Goal: Task Accomplishment & Management: Manage account settings

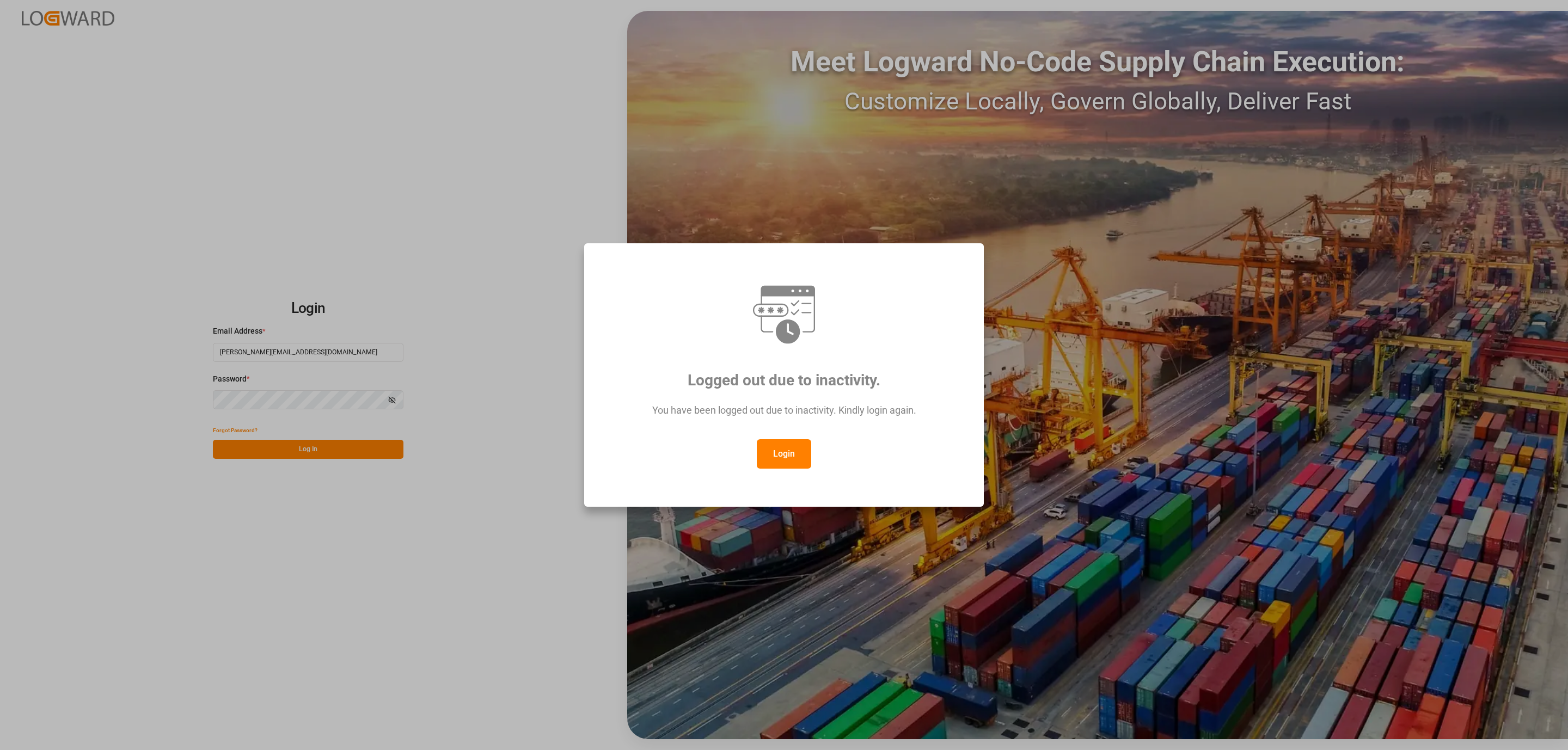
click at [774, 448] on button "Login" at bounding box center [784, 454] width 55 height 29
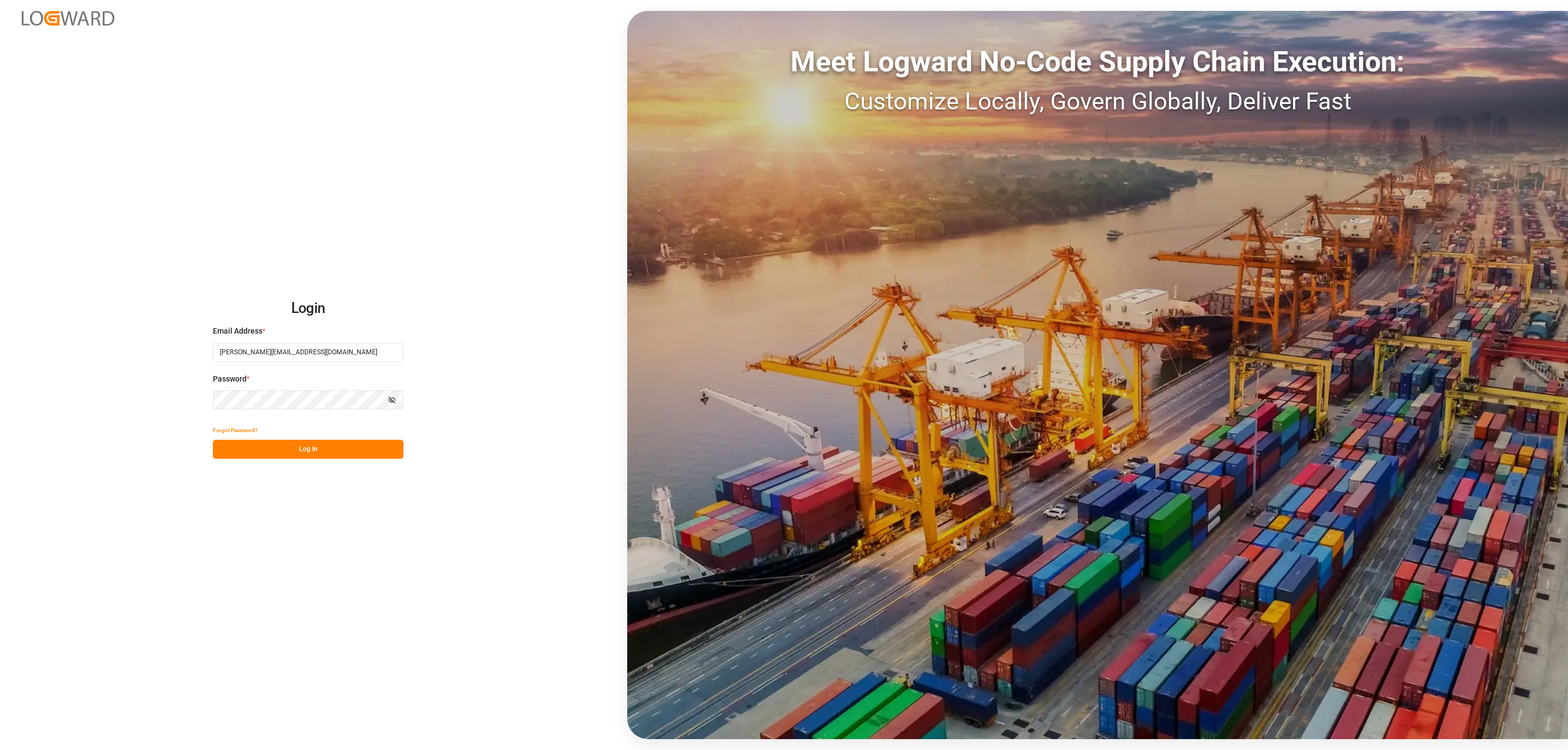
click at [288, 449] on button "Log In" at bounding box center [308, 449] width 190 height 19
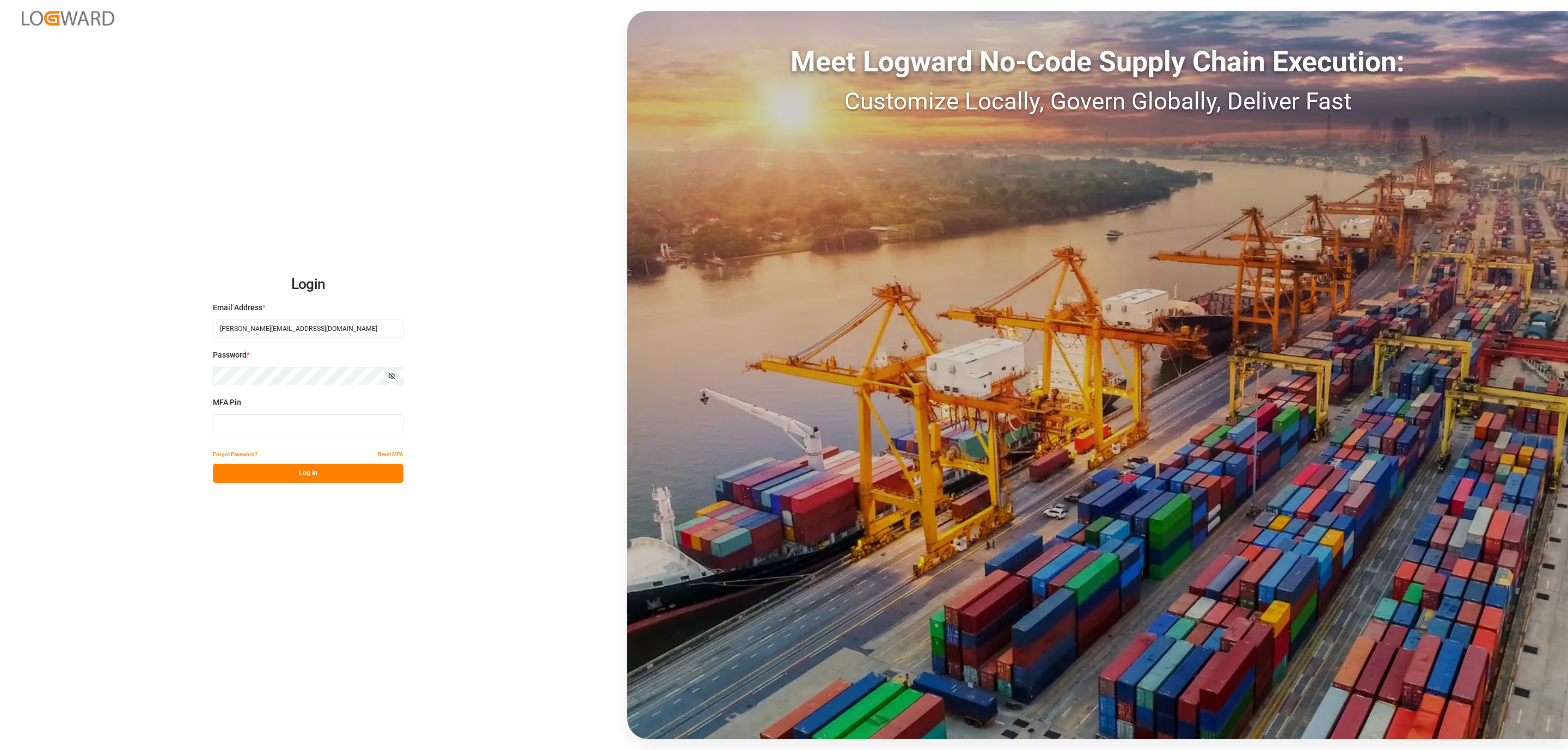
click at [281, 415] on input at bounding box center [308, 423] width 190 height 19
type input "591319"
click at [275, 472] on button "Log In" at bounding box center [308, 473] width 190 height 19
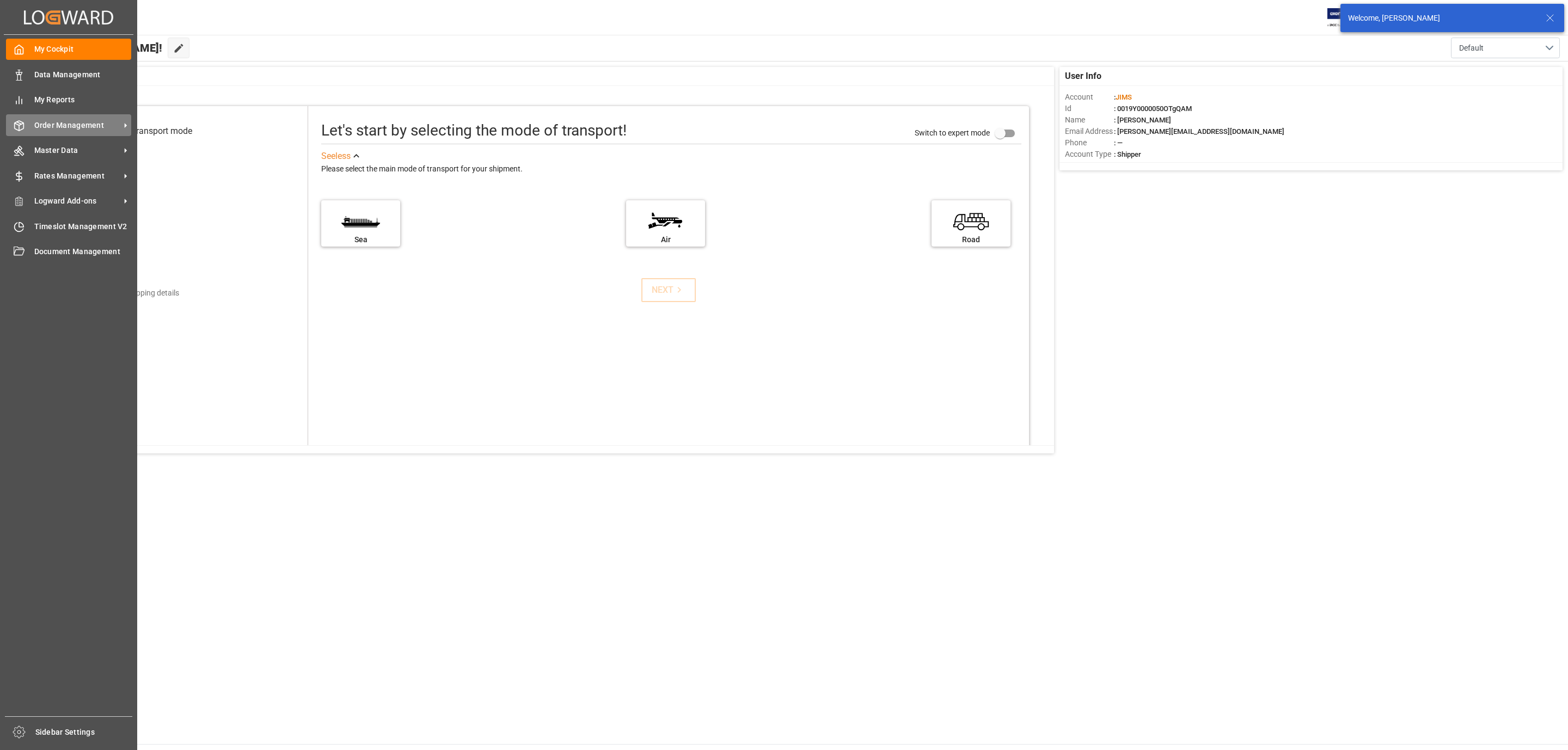
click at [53, 127] on span "Order Management" at bounding box center [77, 126] width 86 height 11
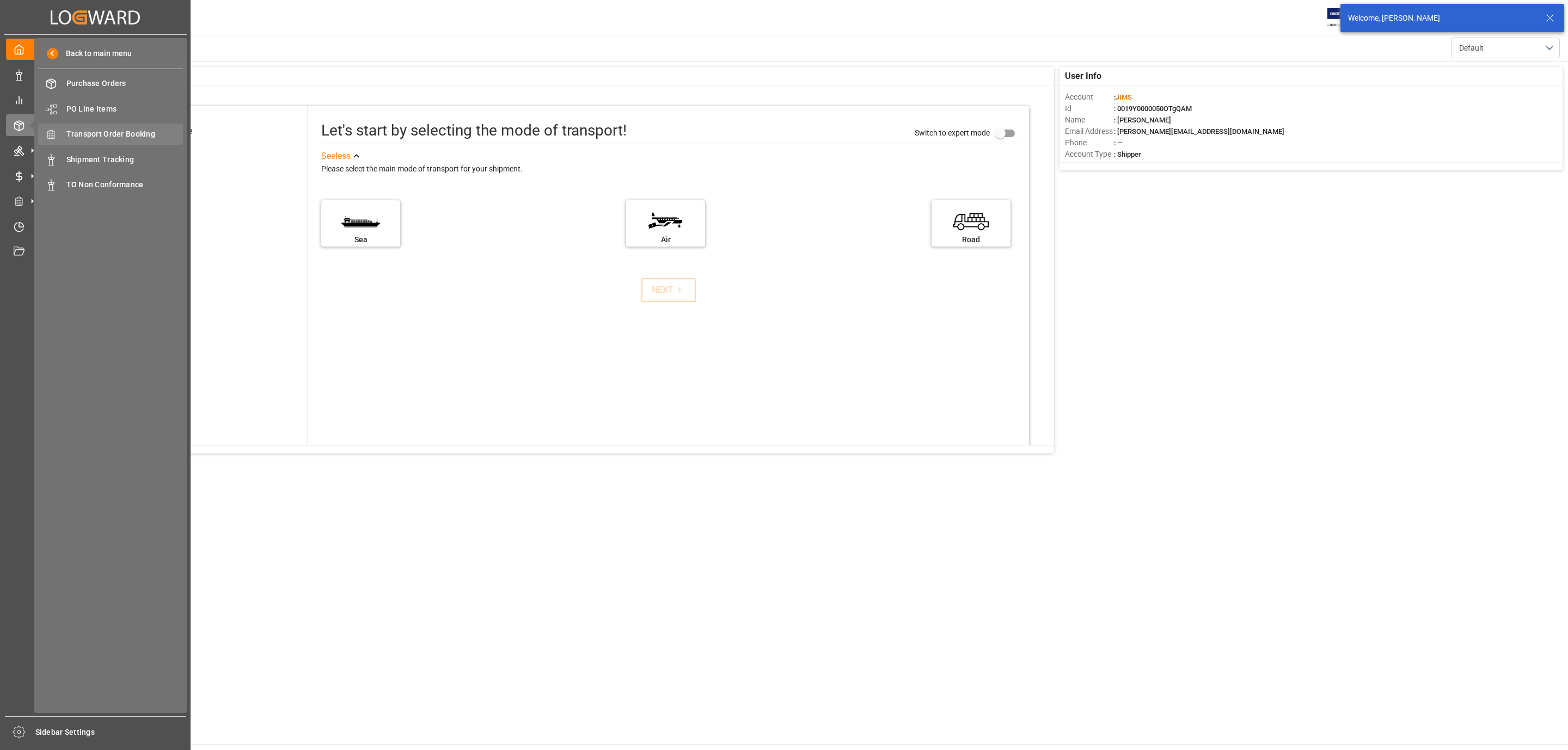
click at [147, 132] on span "Transport Order Booking" at bounding box center [124, 134] width 117 height 11
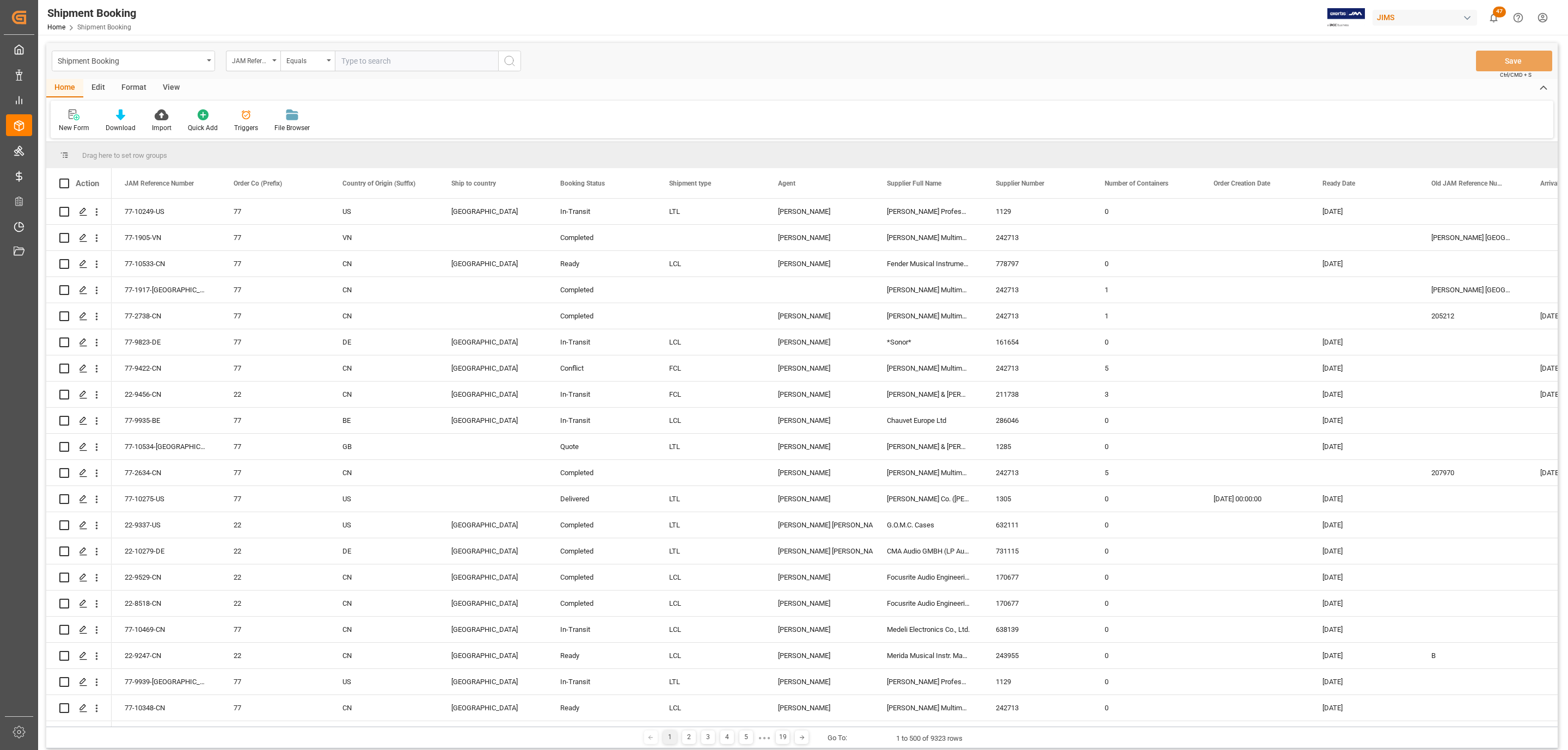
click at [345, 60] on input "text" at bounding box center [417, 60] width 163 height 20
type input "77-10440-US"
click at [513, 59] on icon "search button" at bounding box center [510, 61] width 13 height 13
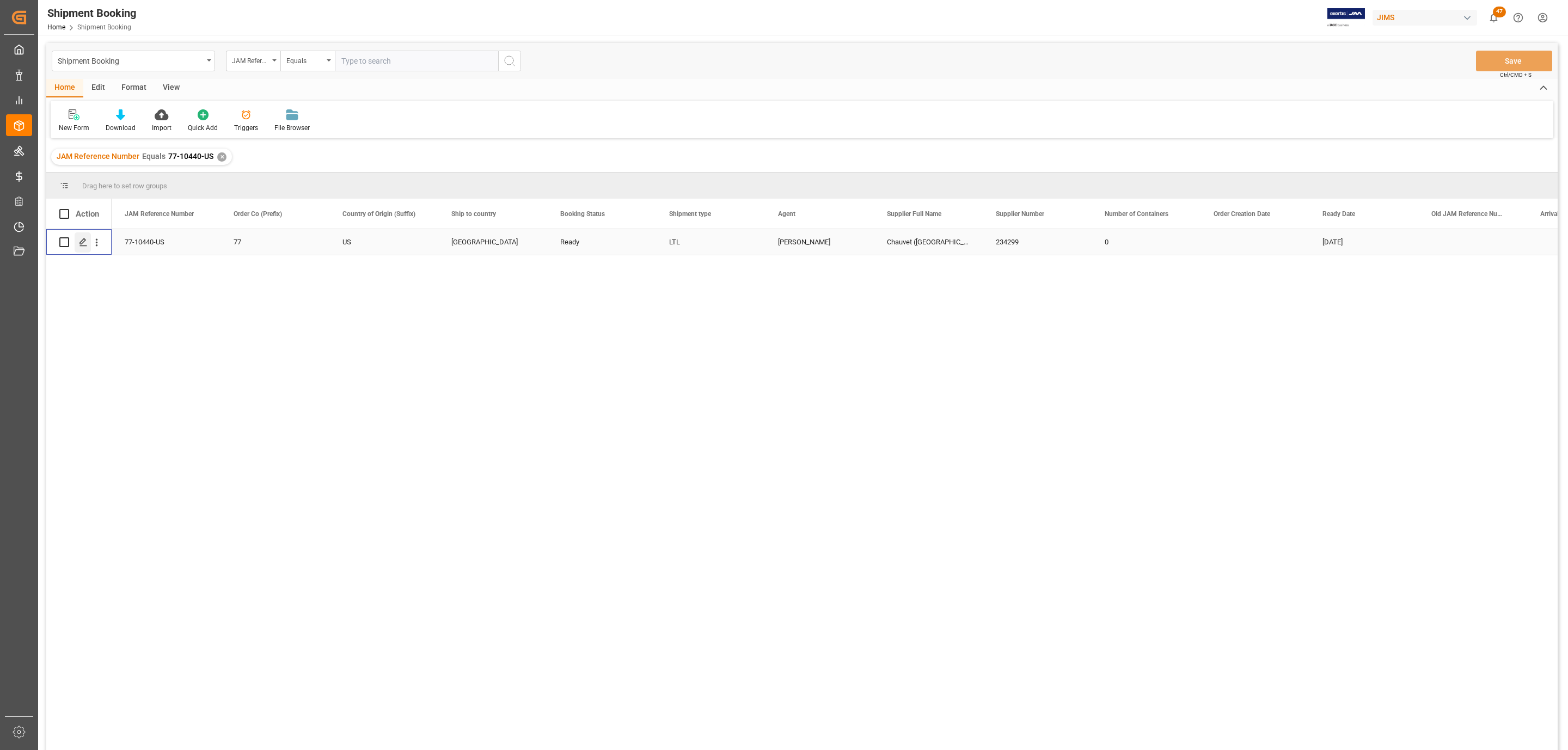
click at [83, 243] on icon "Press SPACE to select this row." at bounding box center [83, 242] width 9 height 9
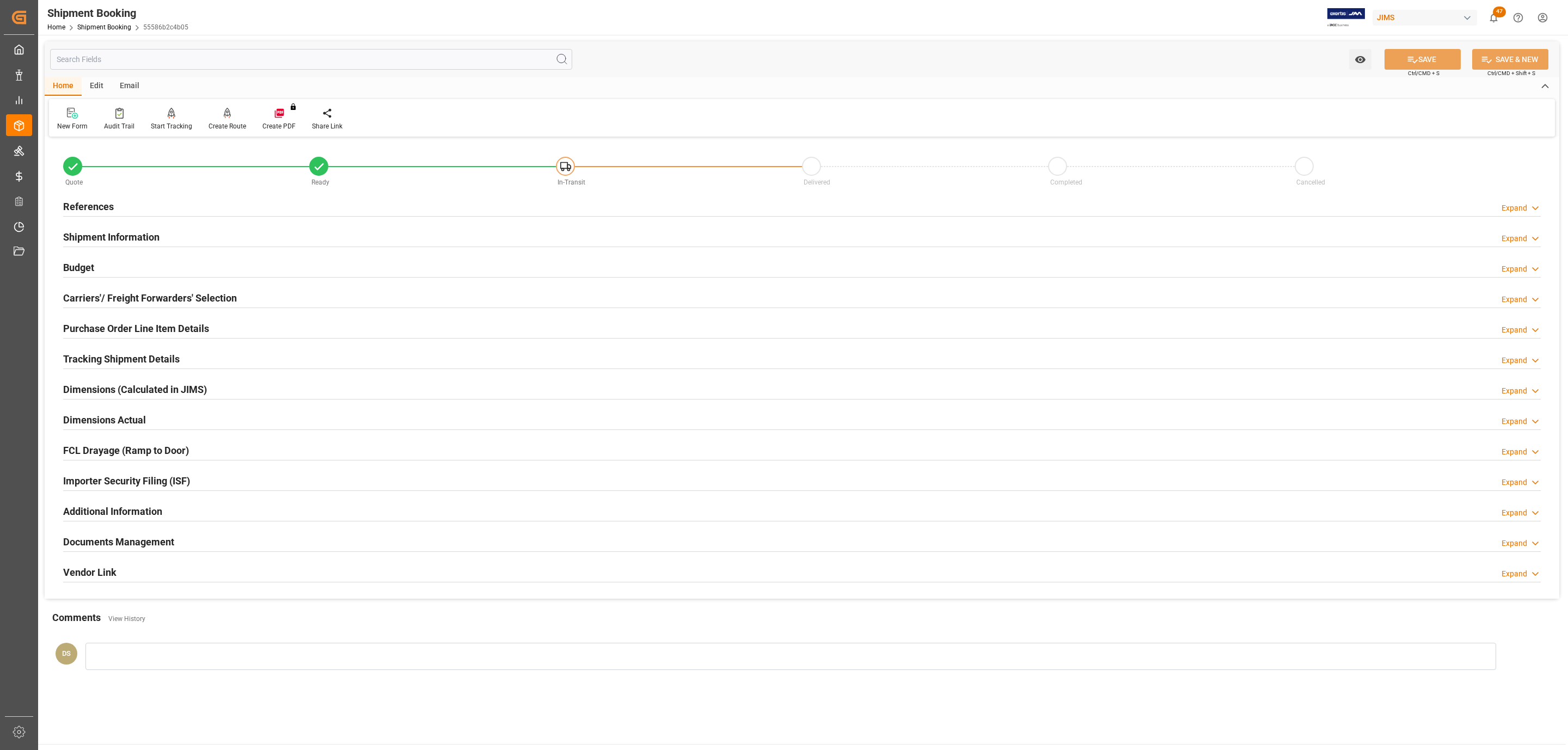
click at [92, 358] on h2 "Tracking Shipment Details" at bounding box center [121, 359] width 117 height 15
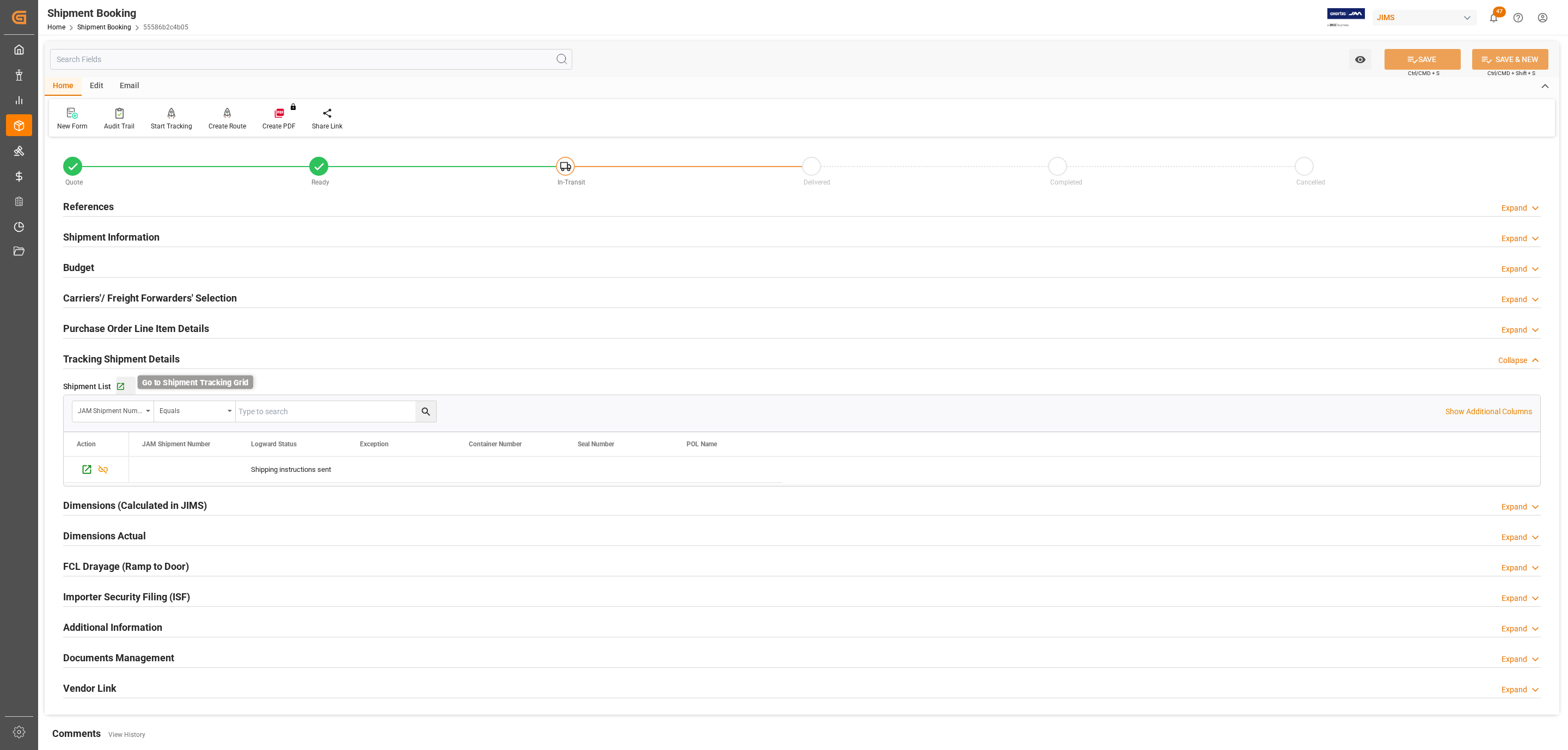
click at [123, 389] on icon "button" at bounding box center [120, 386] width 9 height 9
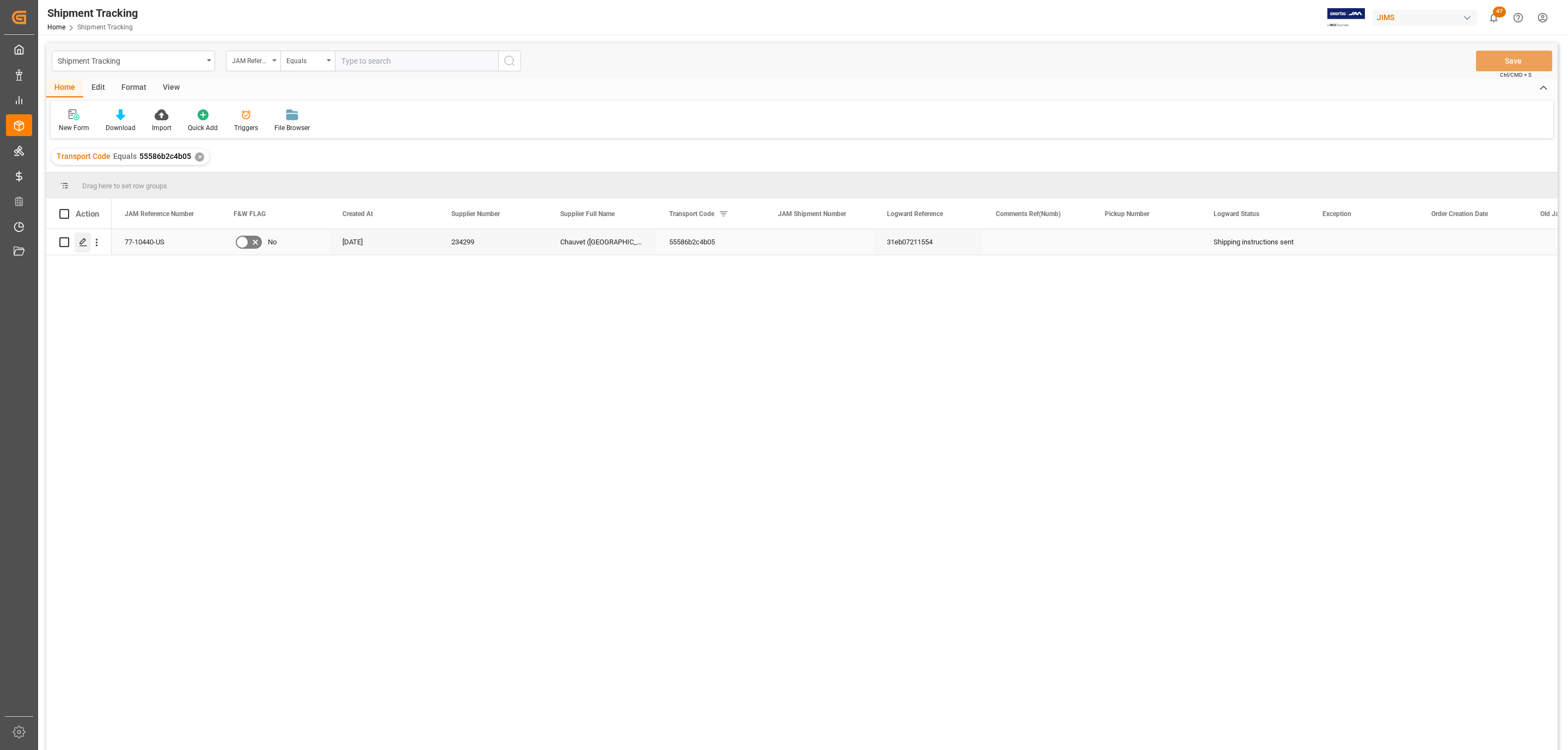
click at [83, 245] on icon "Press SPACE to select this row." at bounding box center [83, 242] width 9 height 9
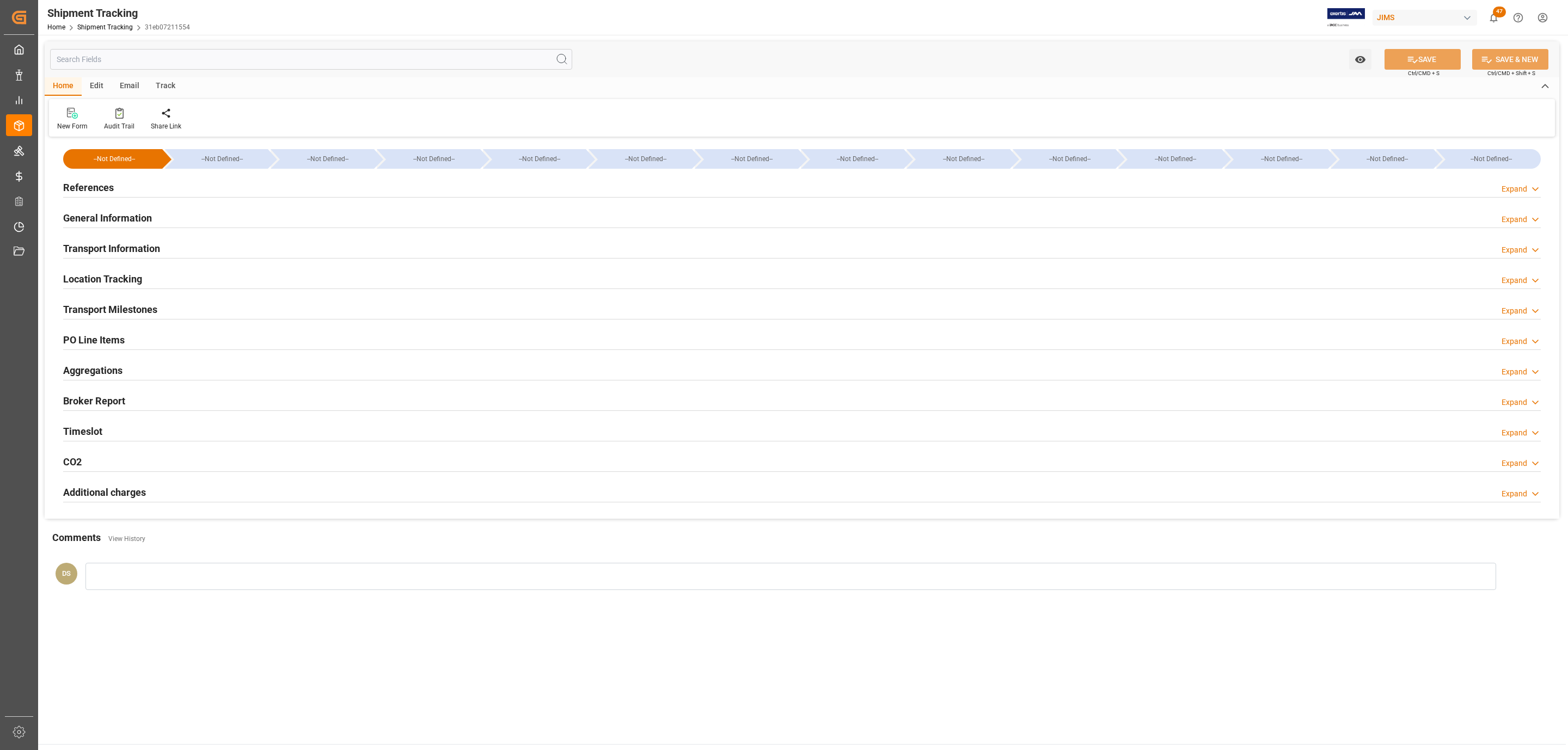
type input "[DATE]"
click at [126, 302] on h2 "Transport Milestones" at bounding box center [109, 310] width 94 height 15
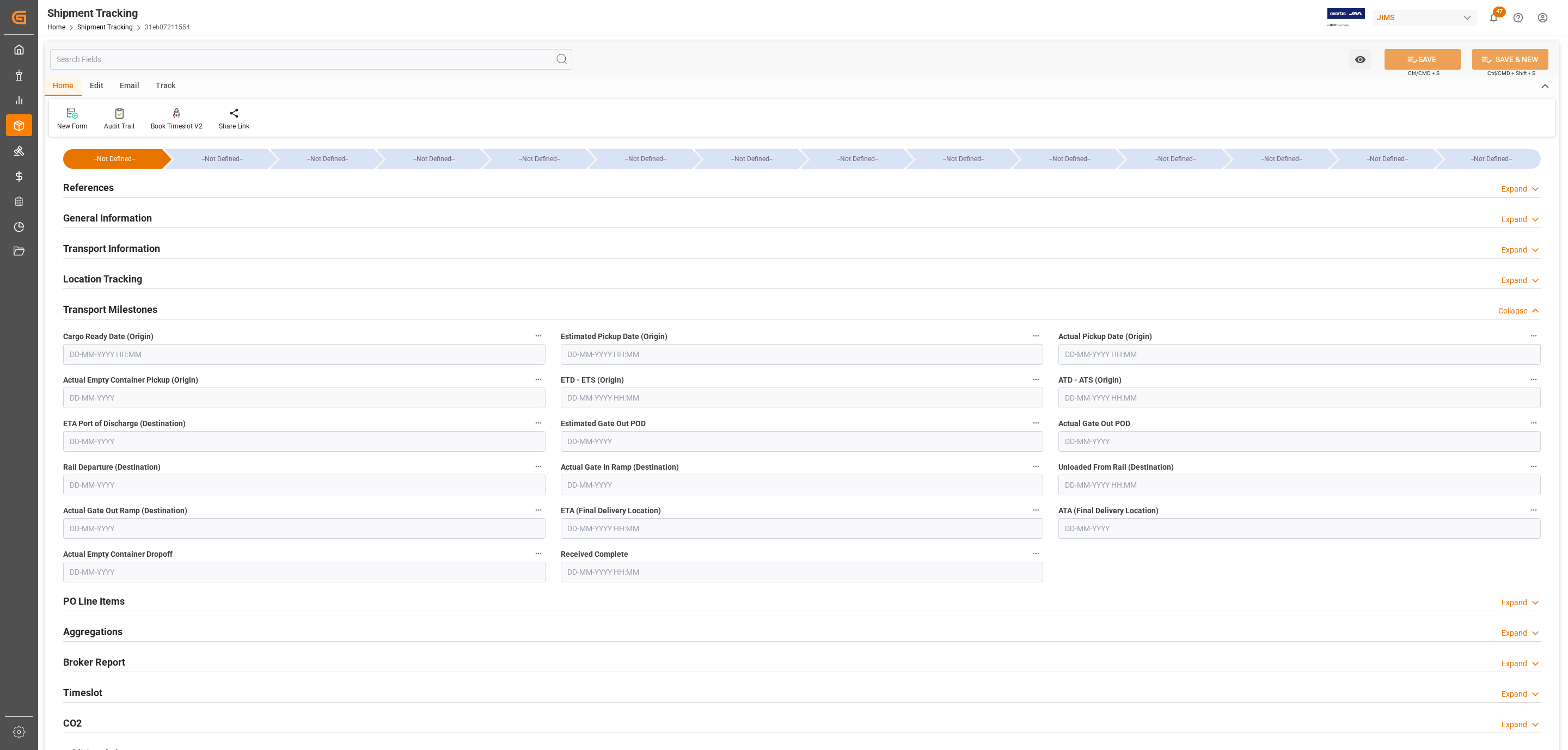
click at [114, 192] on div "References Expand" at bounding box center [802, 186] width 1477 height 20
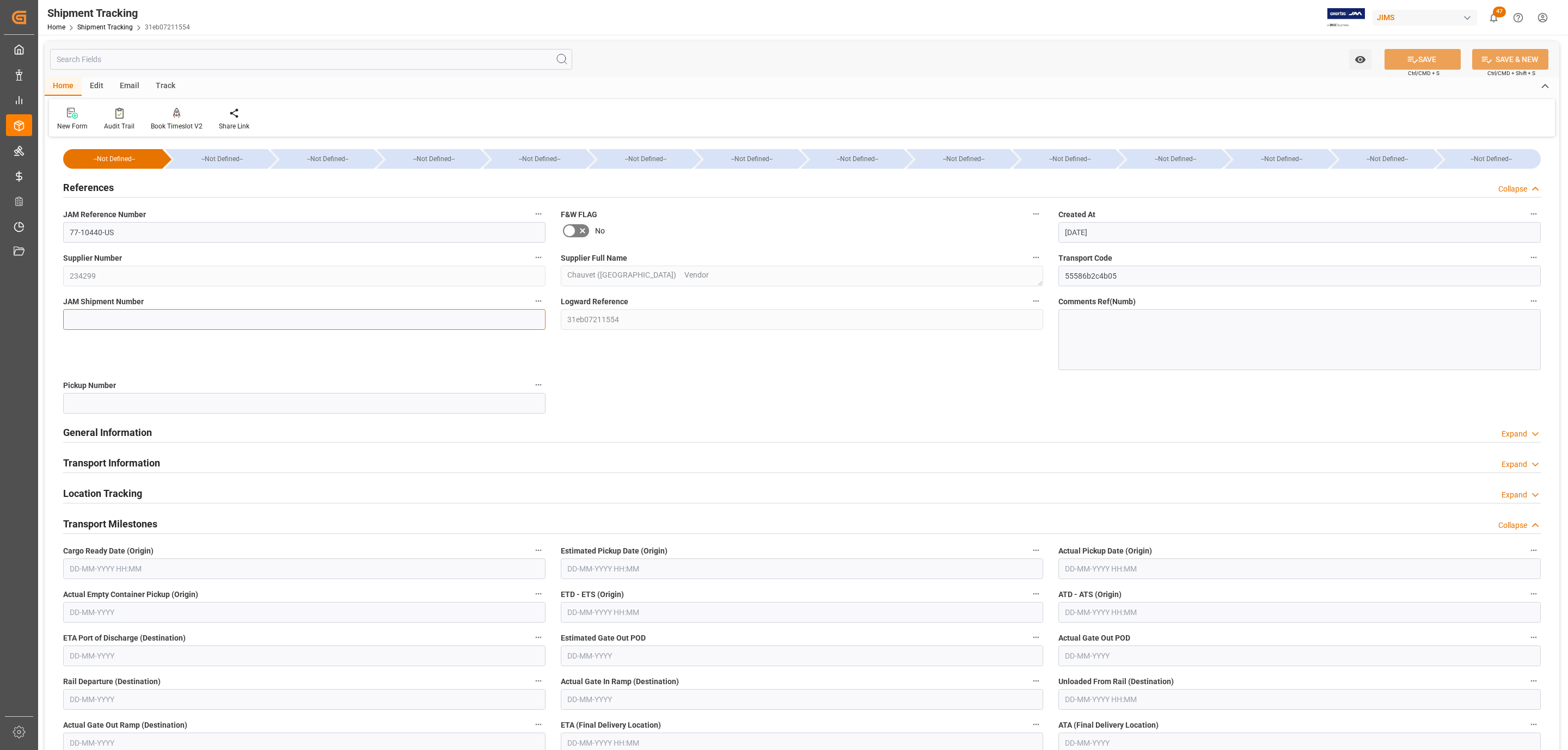
click at [101, 314] on input at bounding box center [304, 319] width 482 height 20
paste input "72532"
type input "72532"
click at [1427, 39] on div "Watch Option SAVE Ctrl/CMD + S SAVE & NEW Ctrl/CMD + Shift + S Home Edit Email …" at bounding box center [802, 562] width 1528 height 1055
click at [1427, 52] on button "SAVE" at bounding box center [1422, 59] width 76 height 20
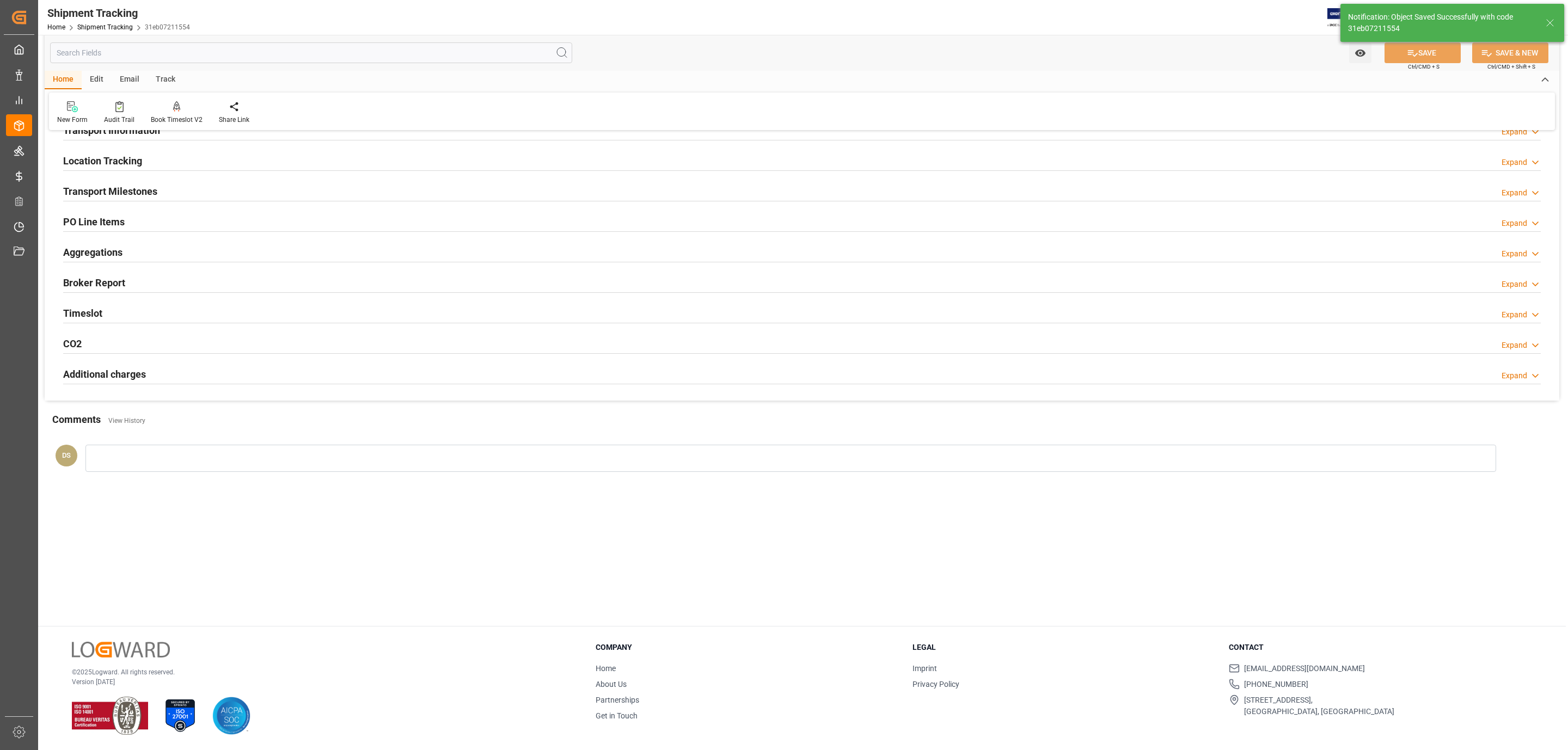
scroll to position [112, 0]
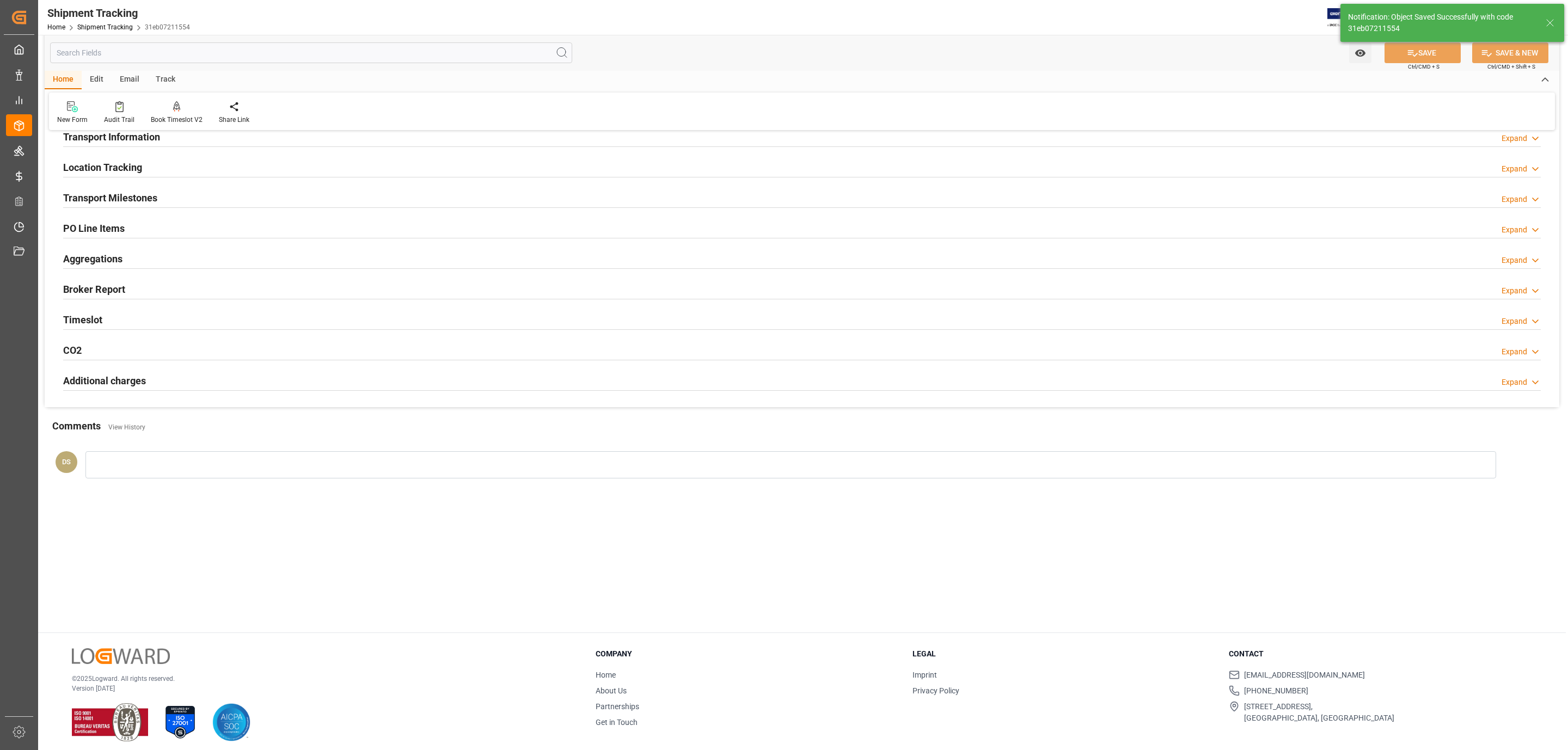
click at [152, 194] on h2 "Transport Milestones" at bounding box center [109, 198] width 94 height 15
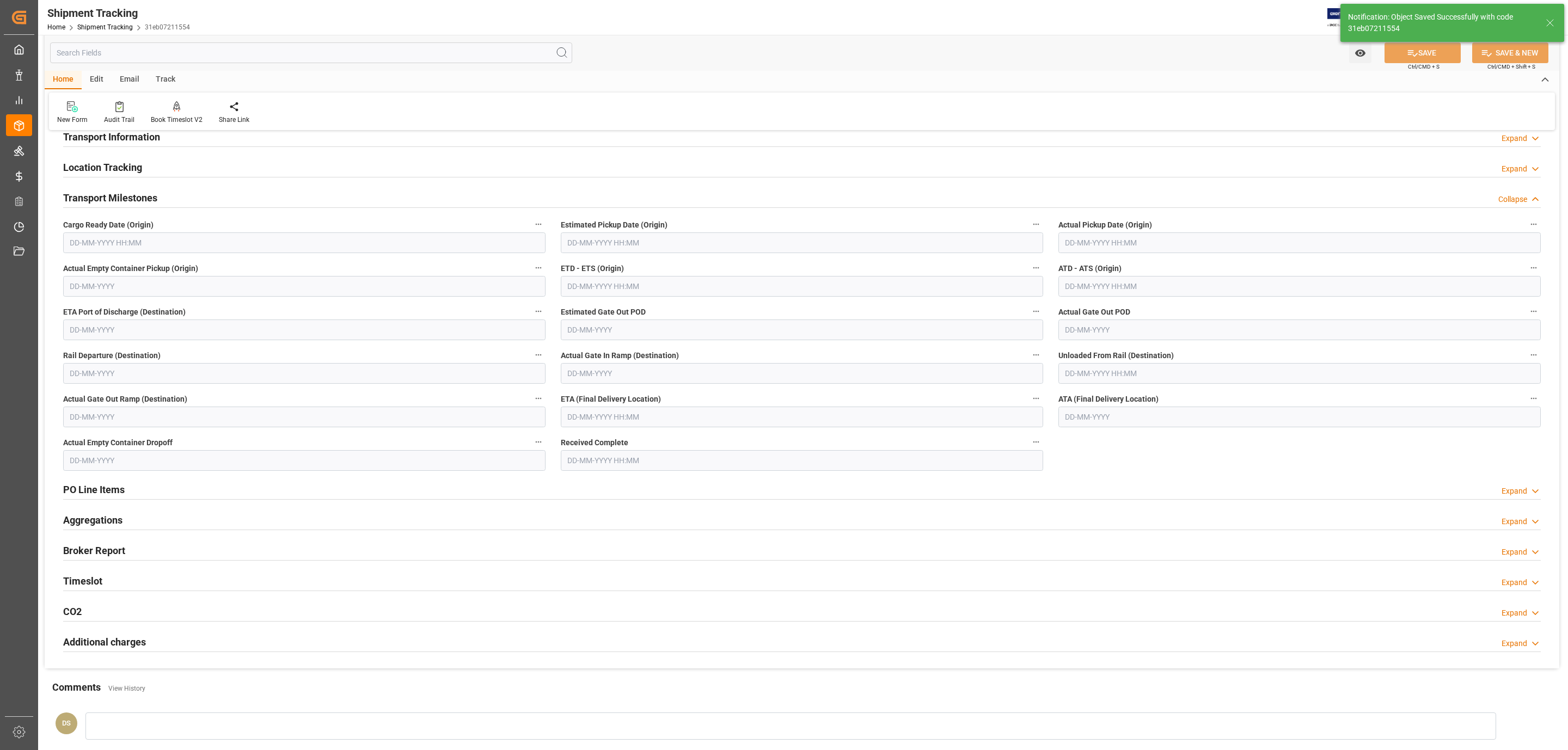
click at [116, 248] on input "text" at bounding box center [304, 242] width 482 height 20
click at [95, 302] on div "28 29 30 31 1 2 3" at bounding box center [141, 310] width 149 height 21
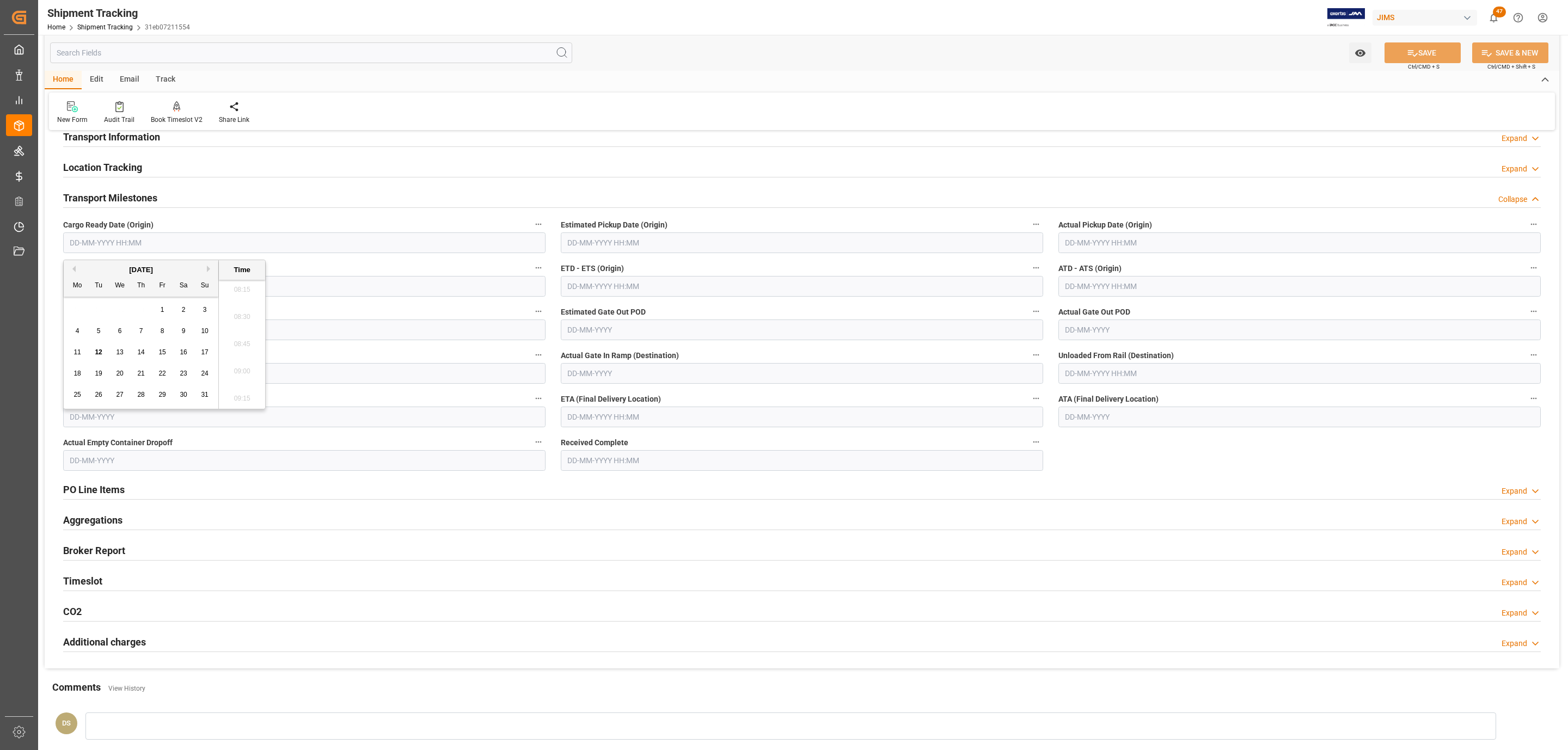
click at [164, 332] on span "8" at bounding box center [163, 330] width 4 height 7
type input "08-08-2025 00:00"
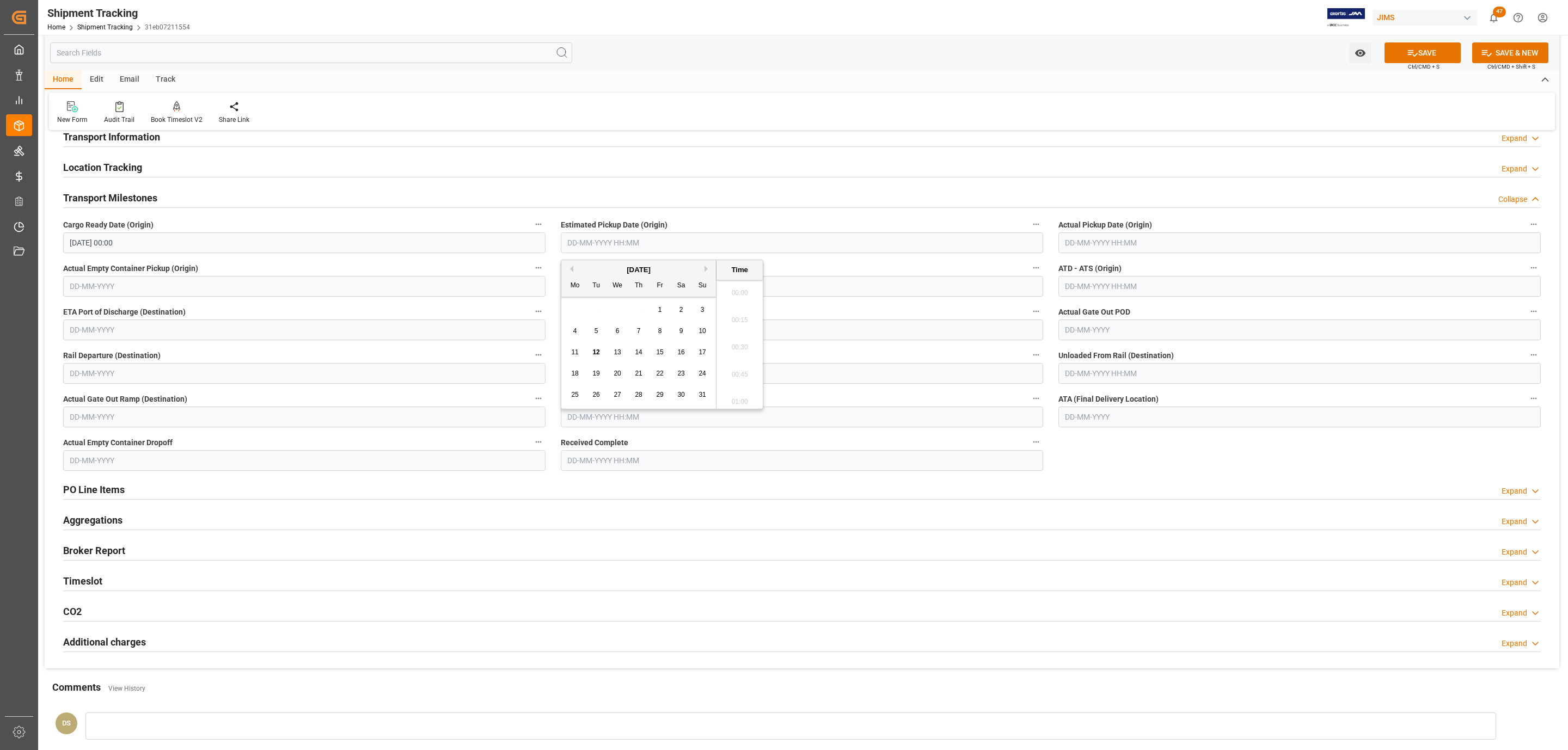
click at [601, 243] on input "text" at bounding box center [802, 242] width 482 height 20
drag, startPoint x: 596, startPoint y: 301, endPoint x: 636, endPoint y: 320, distance: 44.3
click at [600, 301] on div "28 29 30 31 1 2 3" at bounding box center [639, 310] width 149 height 21
click at [659, 328] on span "8" at bounding box center [660, 330] width 4 height 7
type input "08-08-2025 00:00"
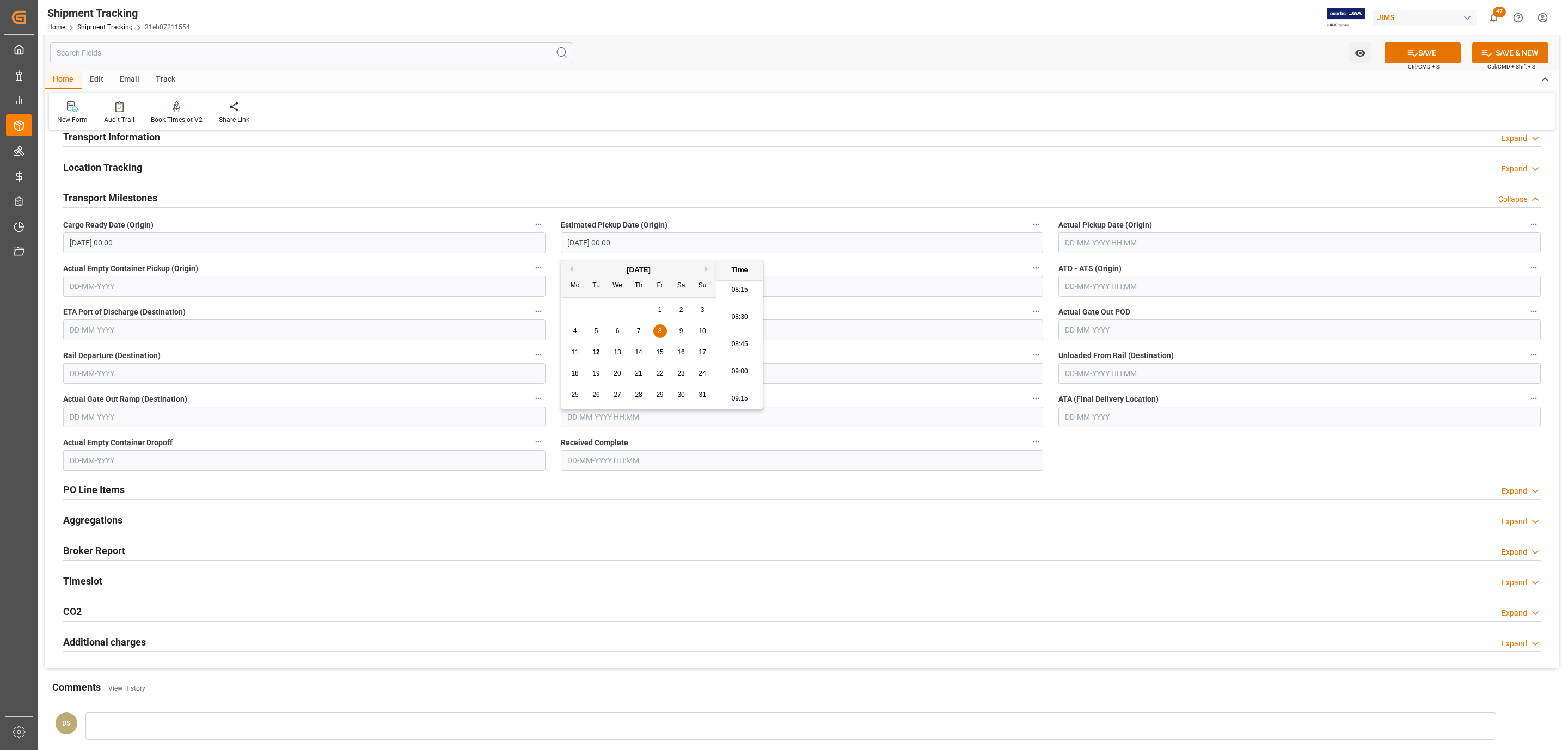
click at [1115, 240] on input "text" at bounding box center [1299, 242] width 482 height 20
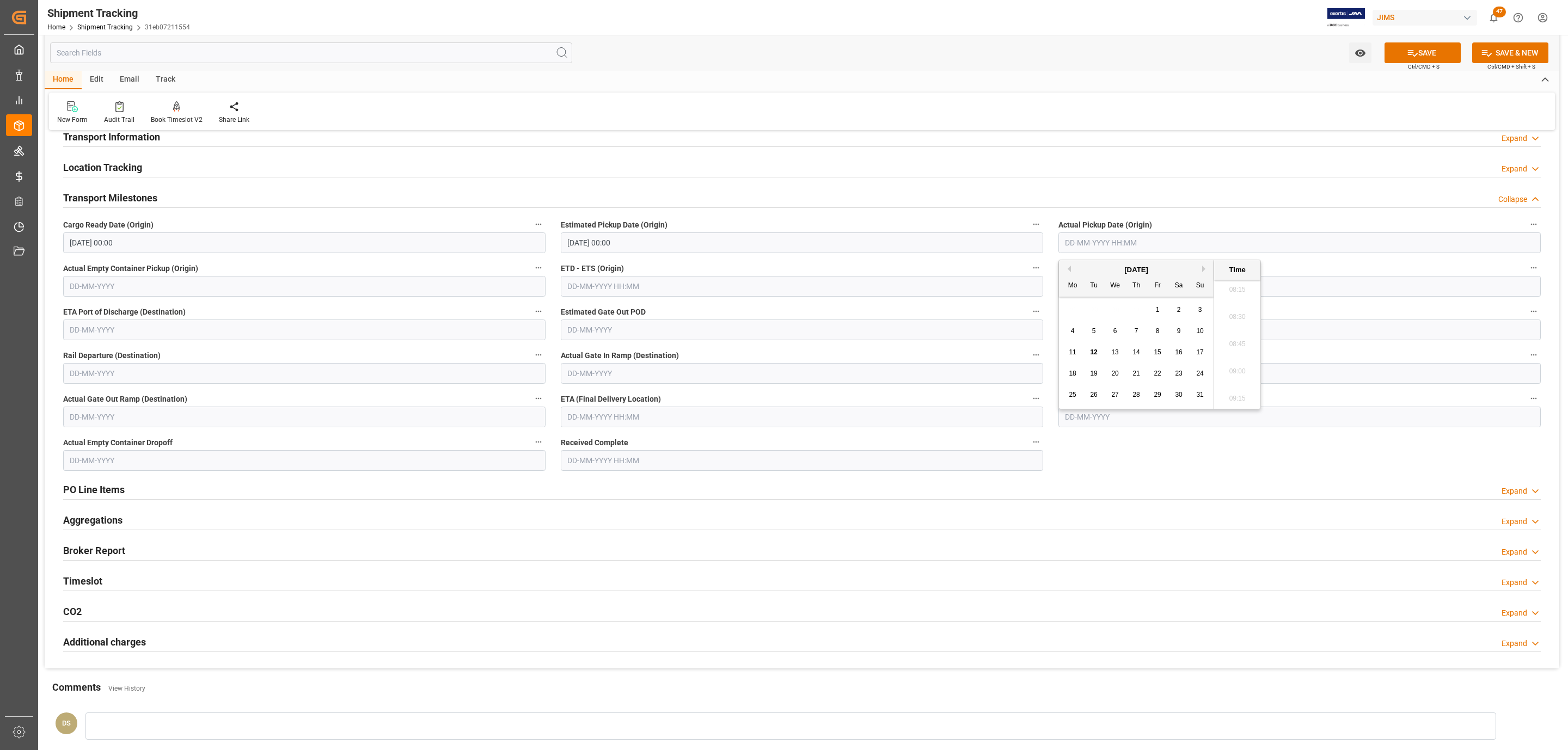
click at [1095, 292] on div "Tu" at bounding box center [1094, 286] width 14 height 14
click at [1155, 332] on span "8" at bounding box center [1157, 330] width 4 height 7
type input "[DATE] 00:00"
click at [629, 418] on input "text" at bounding box center [802, 417] width 482 height 20
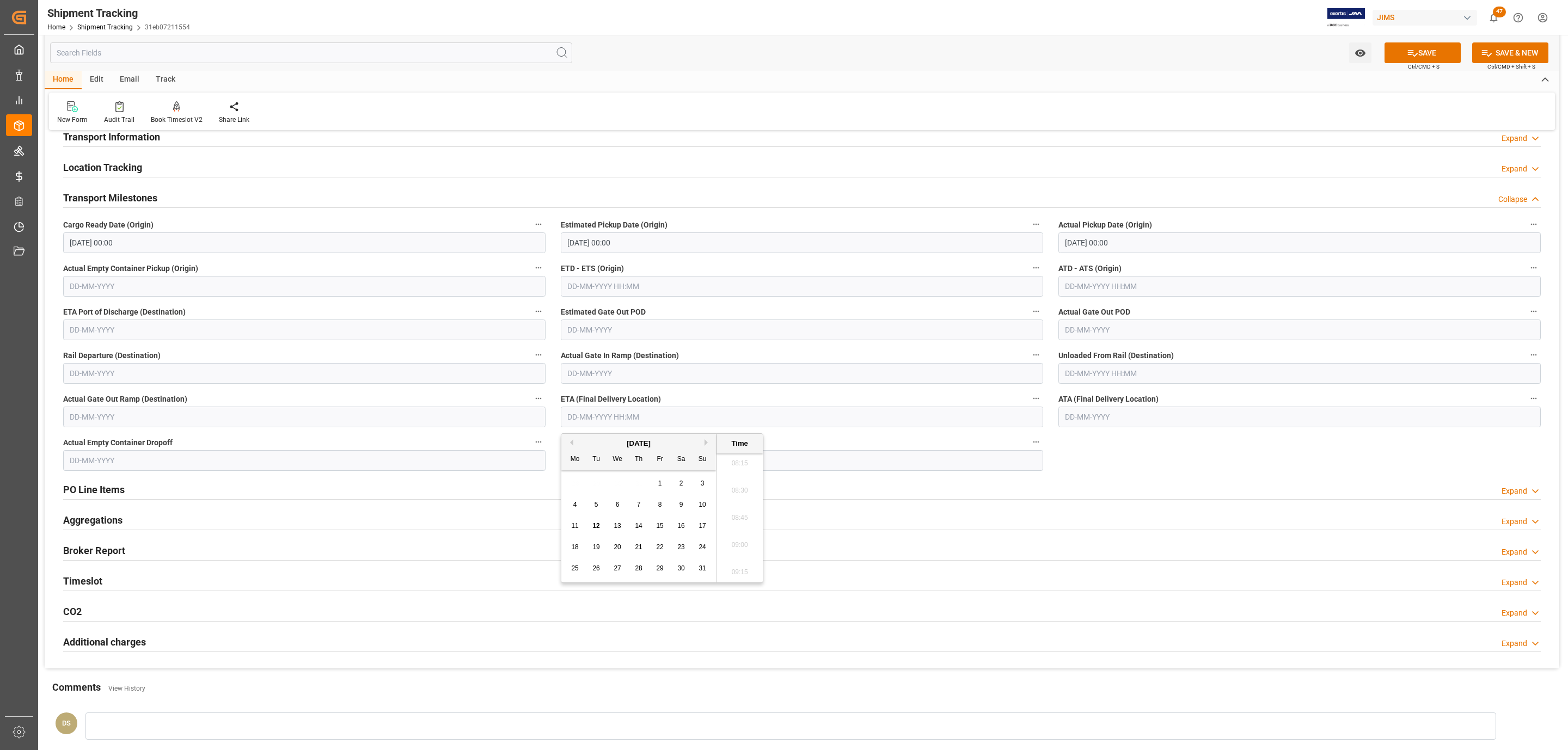
click at [595, 528] on span "12" at bounding box center [596, 525] width 7 height 7
type input "12-08-2025 00:00"
click at [1417, 38] on div "Watch Option SAVE Ctrl/CMD + S SAVE & NEW Ctrl/CMD + Shift + S" at bounding box center [802, 53] width 1515 height 36
click at [1415, 49] on button "SAVE" at bounding box center [1422, 52] width 76 height 20
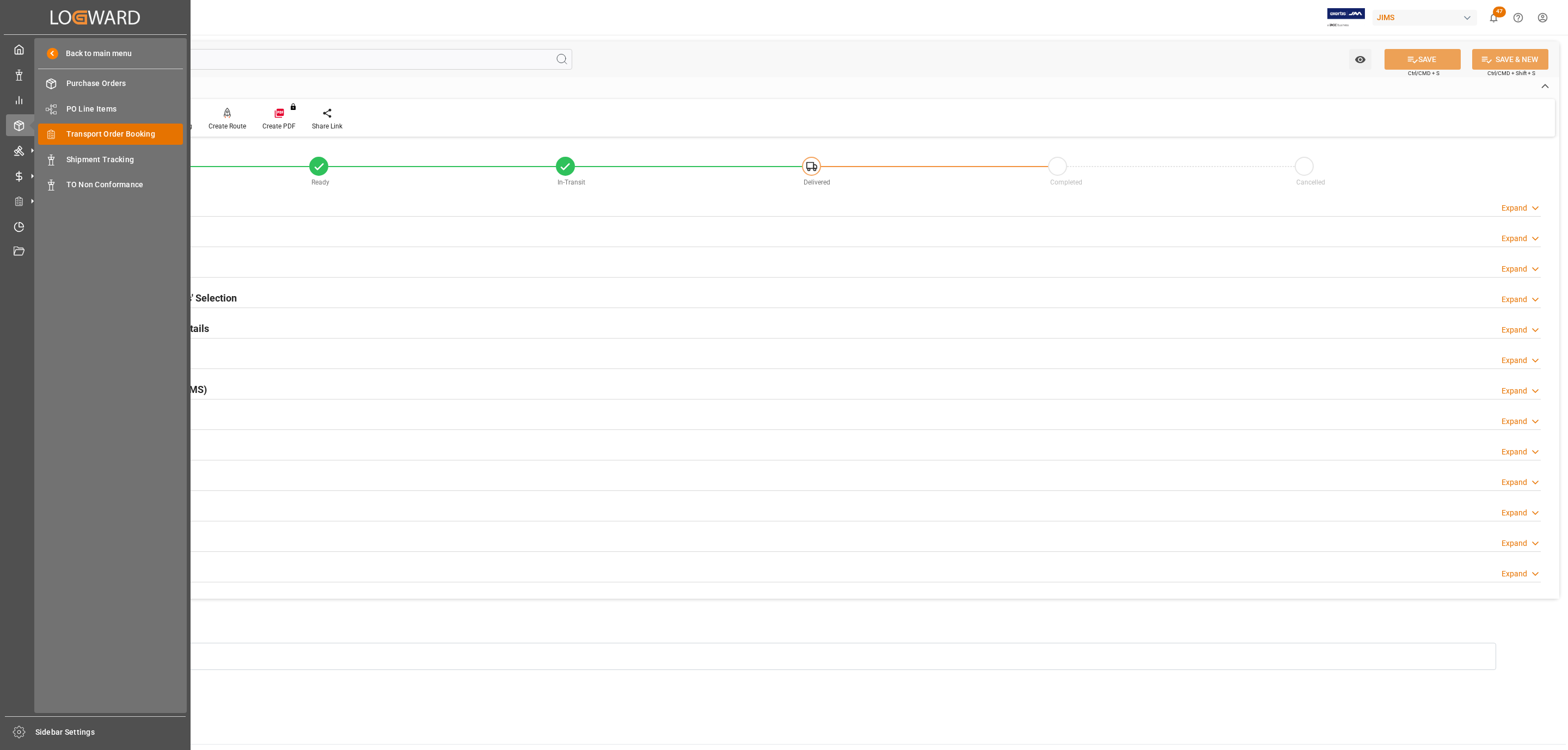
click at [100, 136] on span "Transport Order Booking" at bounding box center [124, 134] width 117 height 11
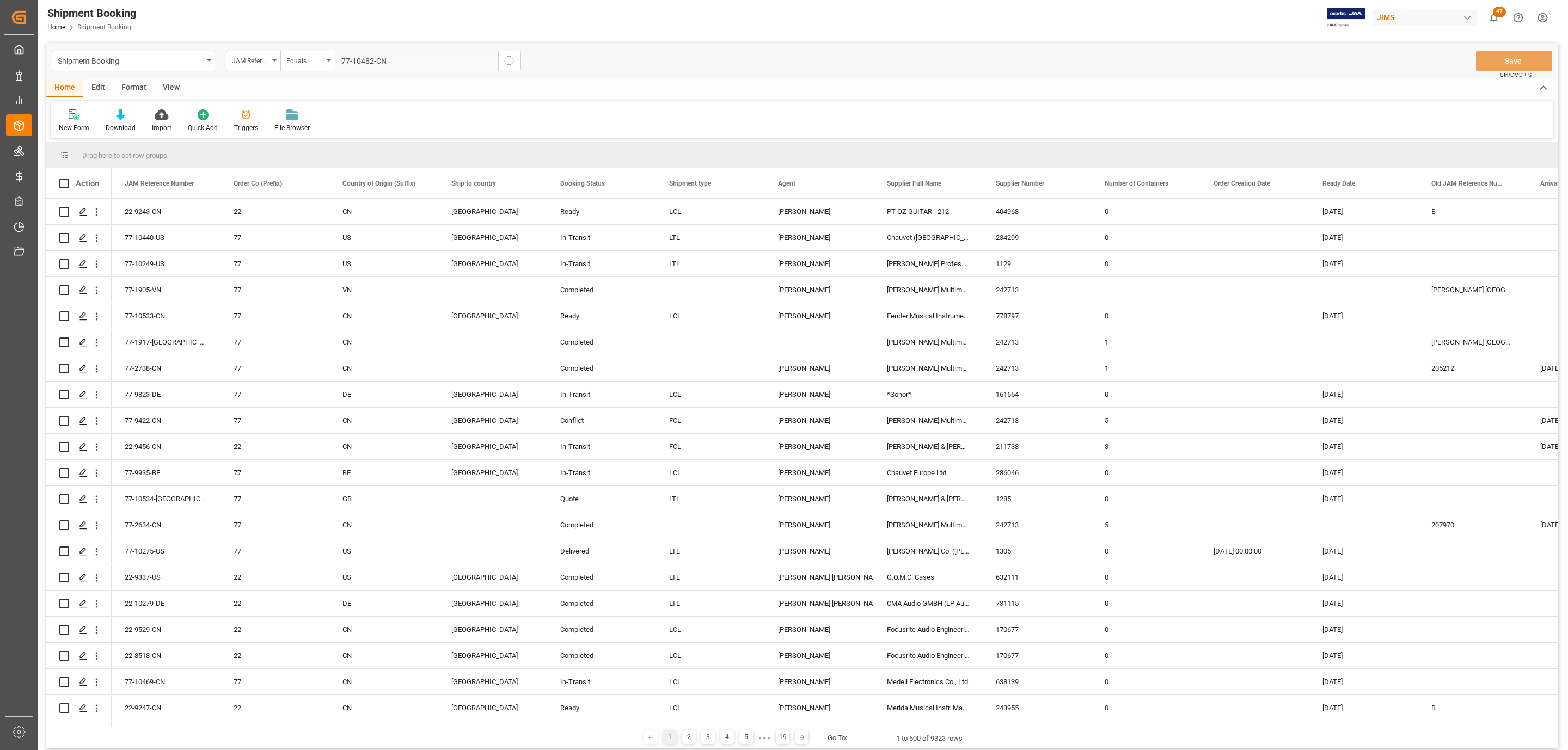
type input "77-10482-CN"
drag, startPoint x: 508, startPoint y: 61, endPoint x: 7, endPoint y: 189, distance: 517.1
click at [507, 61] on icon "search button" at bounding box center [510, 61] width 13 height 13
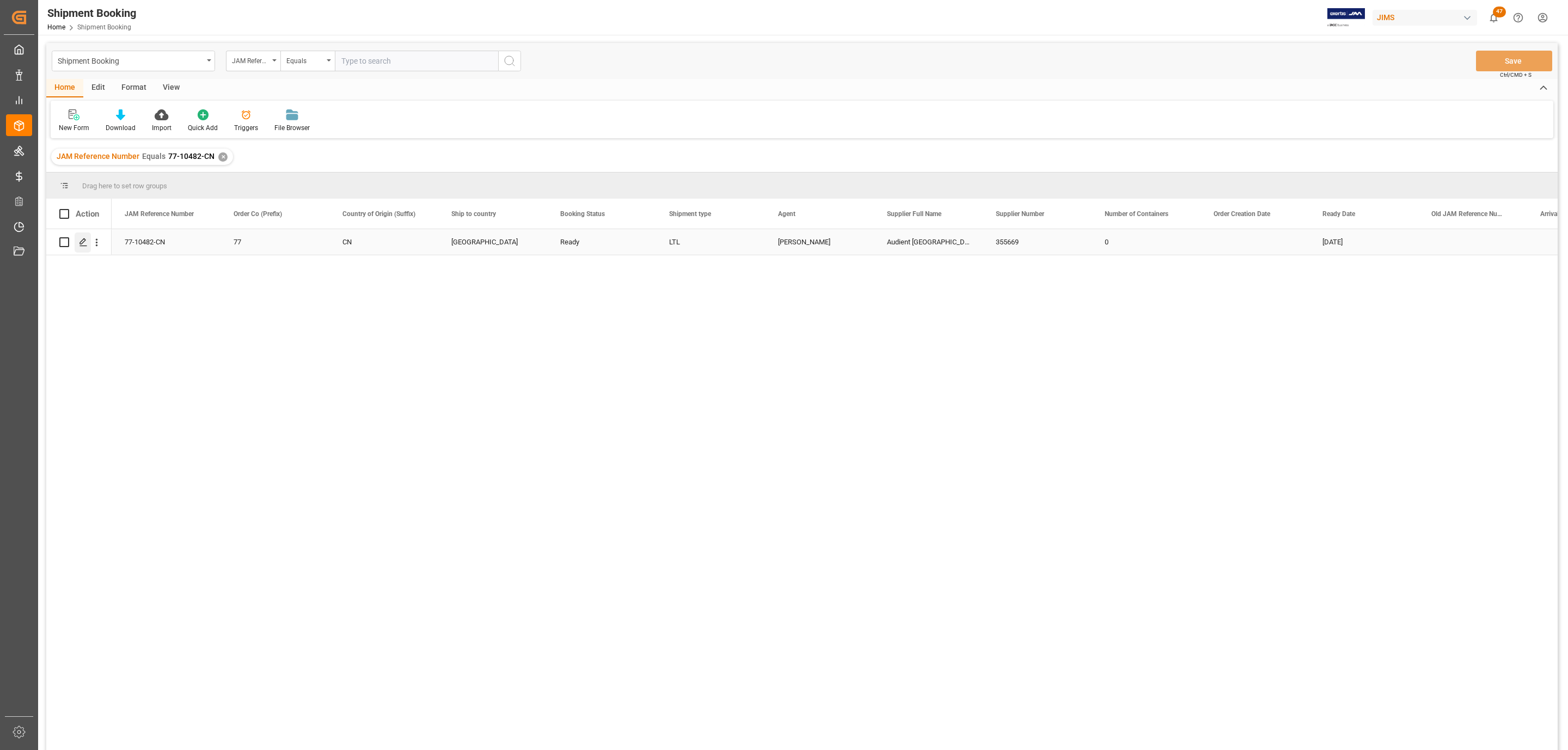
click at [83, 239] on icon "Press SPACE to select this row." at bounding box center [83, 242] width 9 height 9
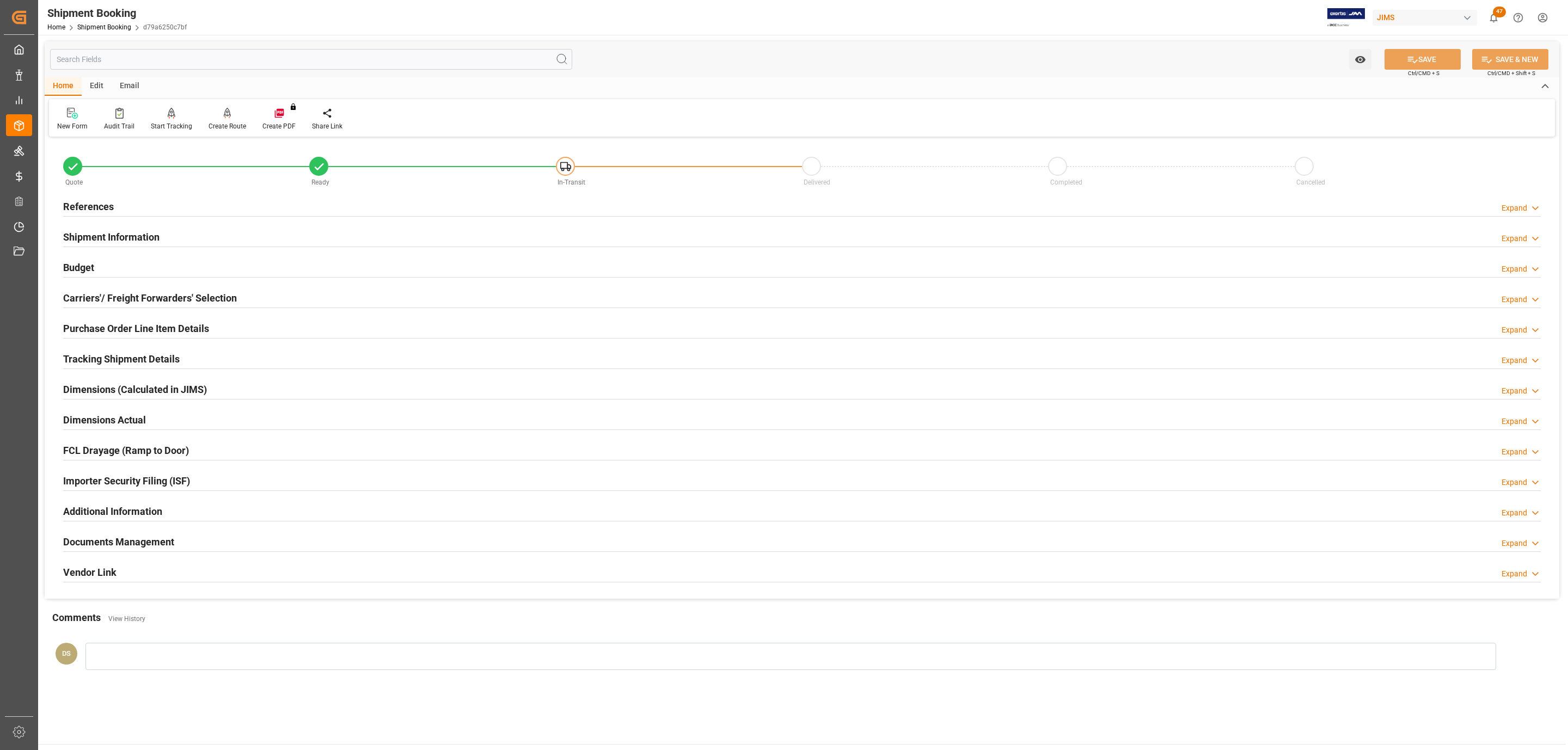
click at [109, 286] on div "Carriers'/ Freight Forwarders' Selection Expand" at bounding box center [802, 297] width 1493 height 30
click at [108, 297] on h2 "Carriers'/ Freight Forwarders' Selection" at bounding box center [150, 298] width 174 height 15
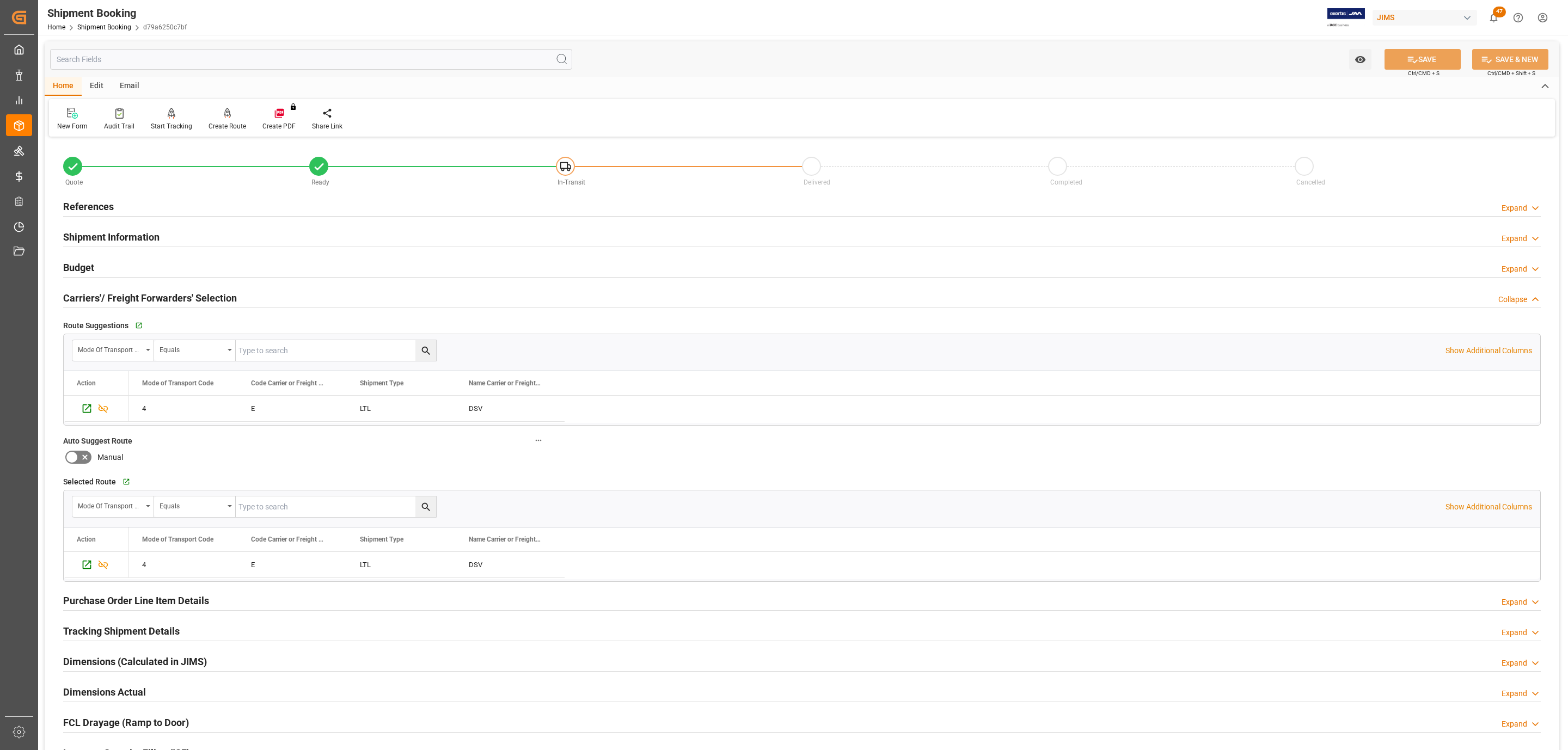
click at [107, 271] on div "Budget Expand" at bounding box center [802, 266] width 1477 height 20
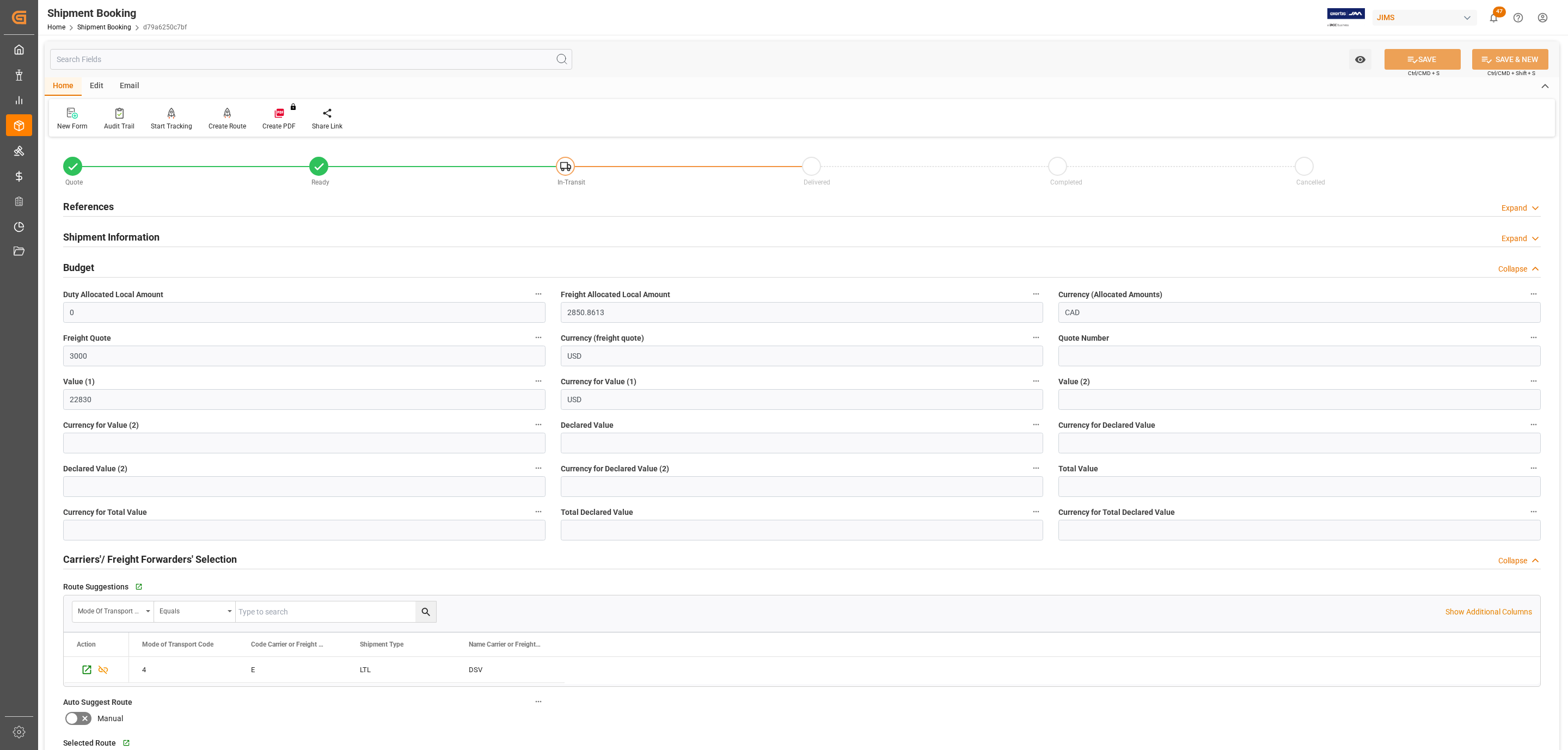
click at [107, 271] on div "Budget Collapse" at bounding box center [802, 266] width 1477 height 20
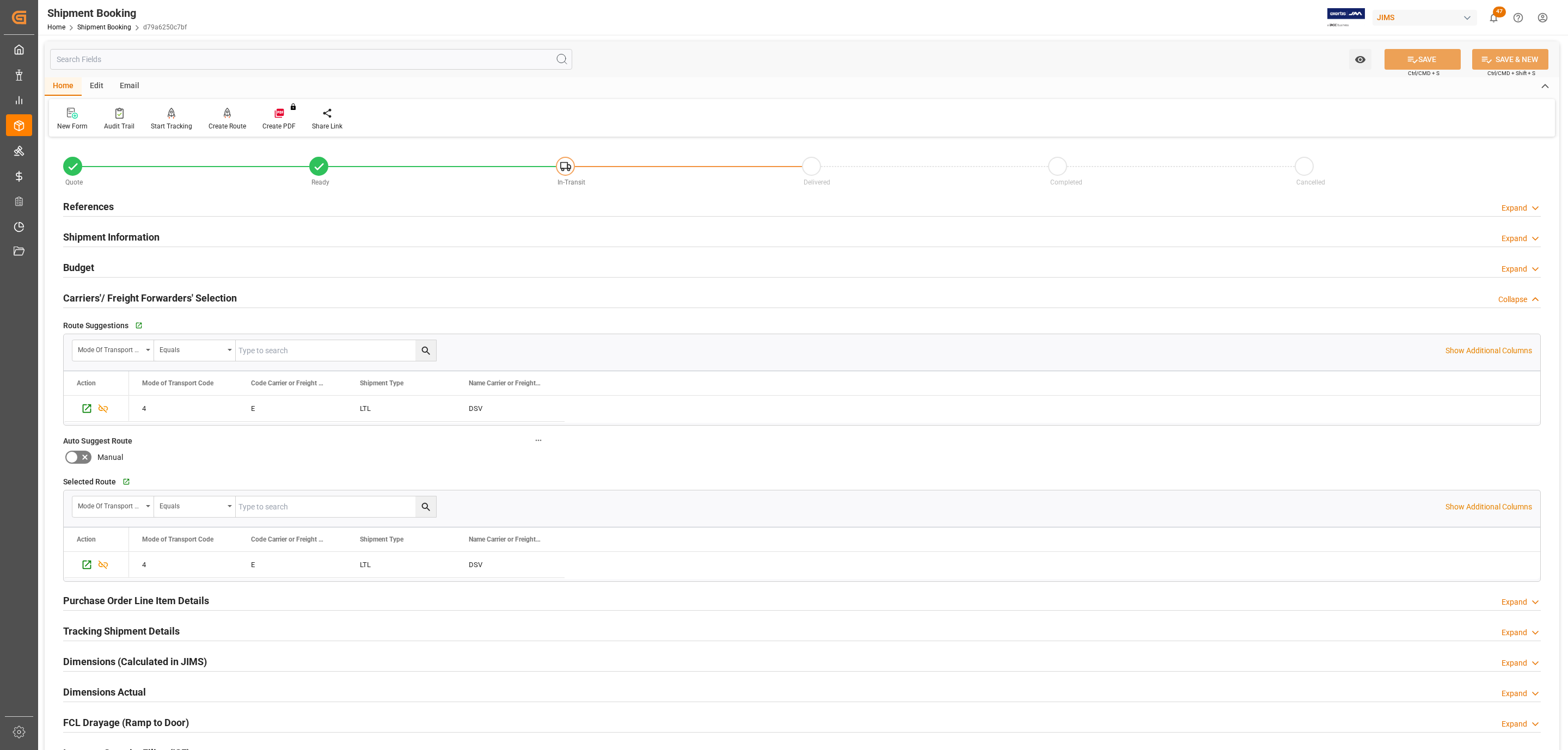
click at [129, 634] on h2 "Tracking Shipment Details" at bounding box center [121, 632] width 117 height 15
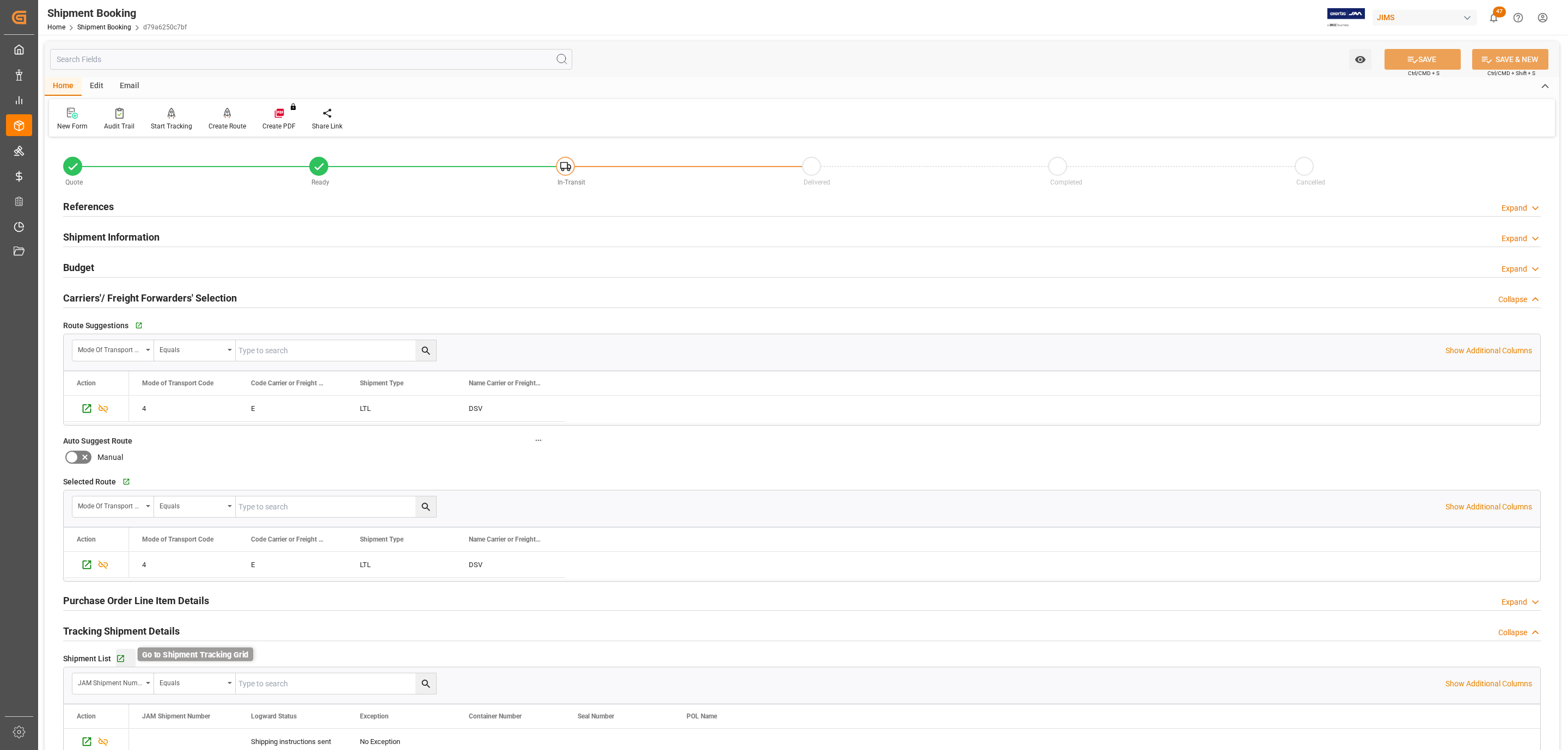
click at [123, 657] on button "Go to Shipment Tracking Grid" at bounding box center [126, 658] width 20 height 20
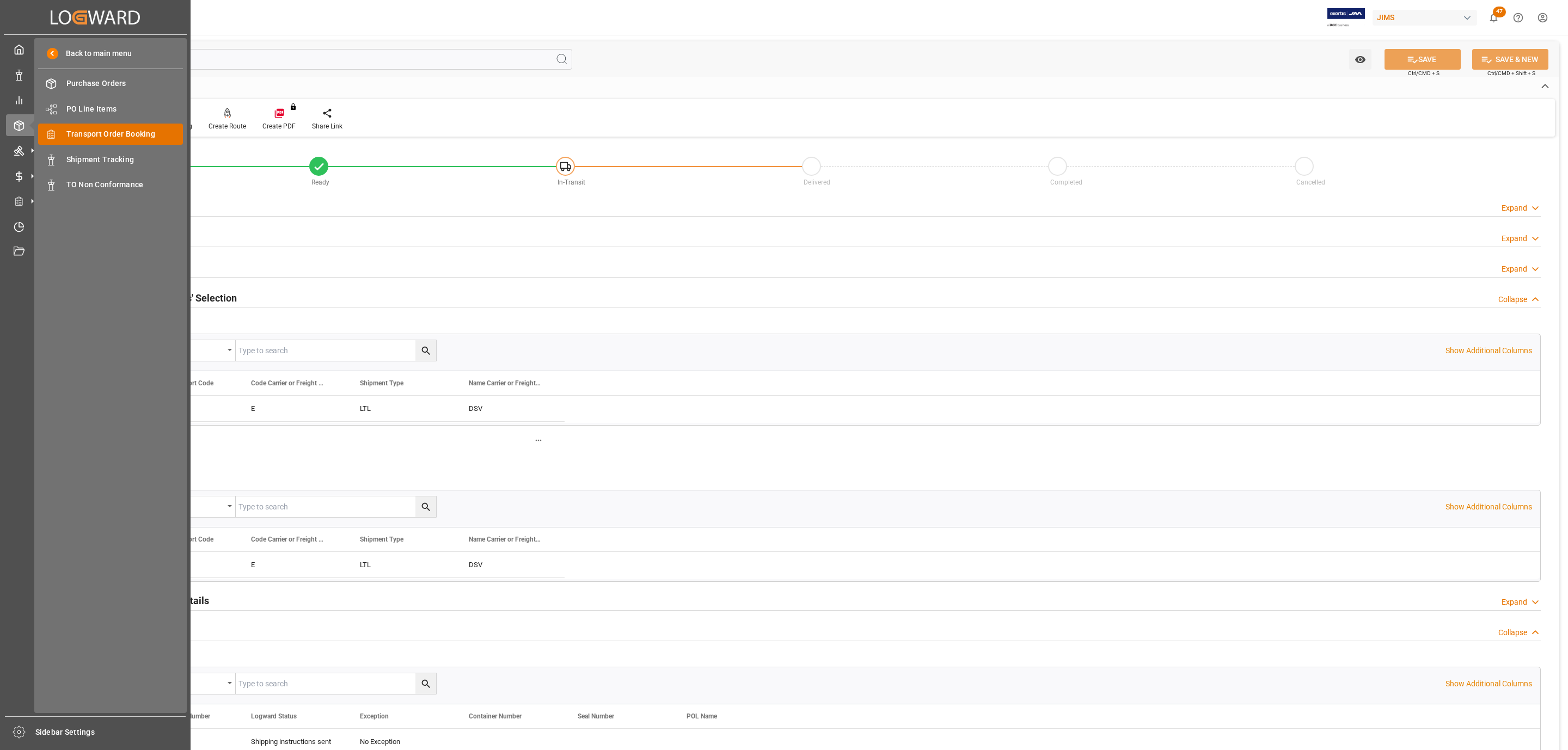
click at [138, 129] on span "Transport Order Booking" at bounding box center [124, 134] width 117 height 11
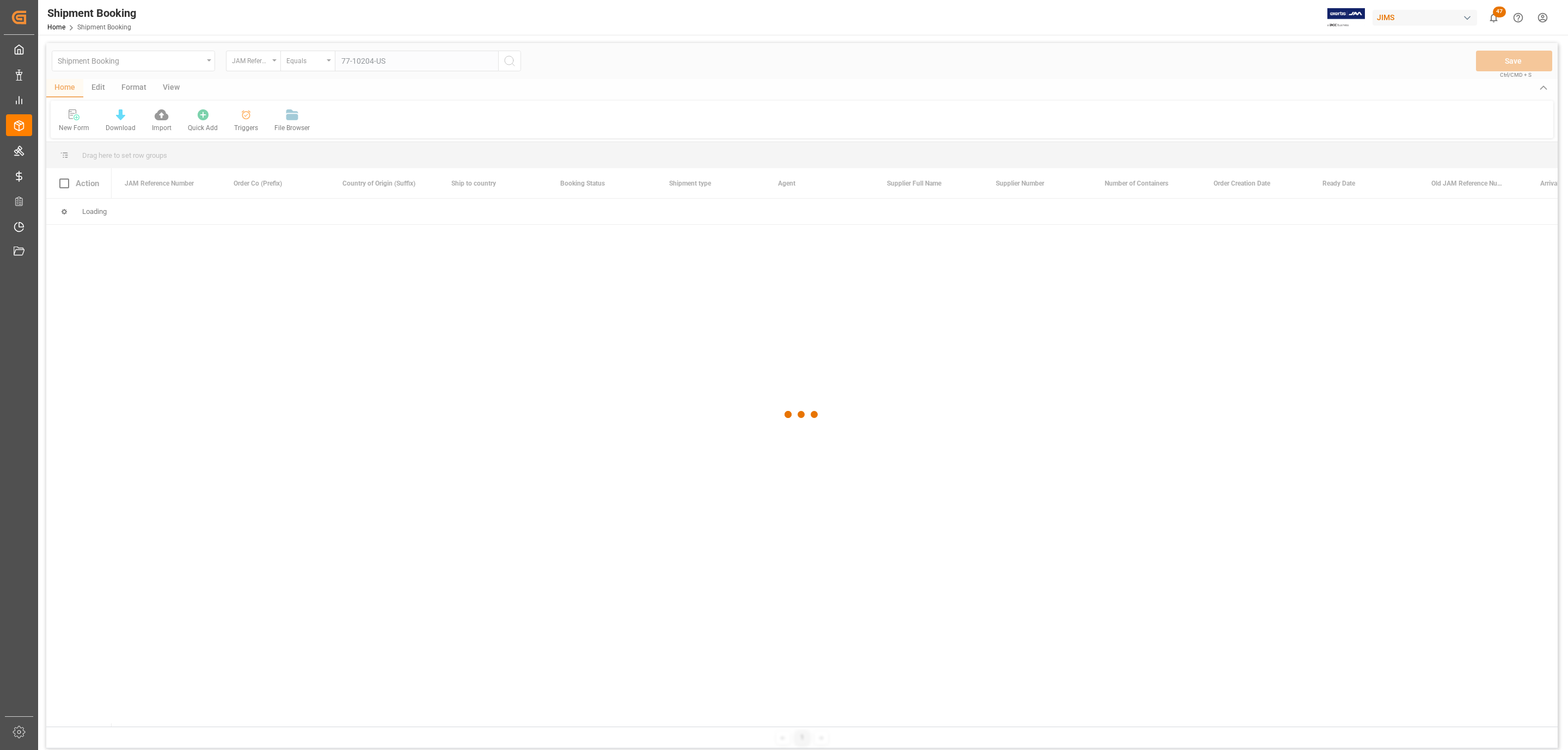
type input "77-10204-US"
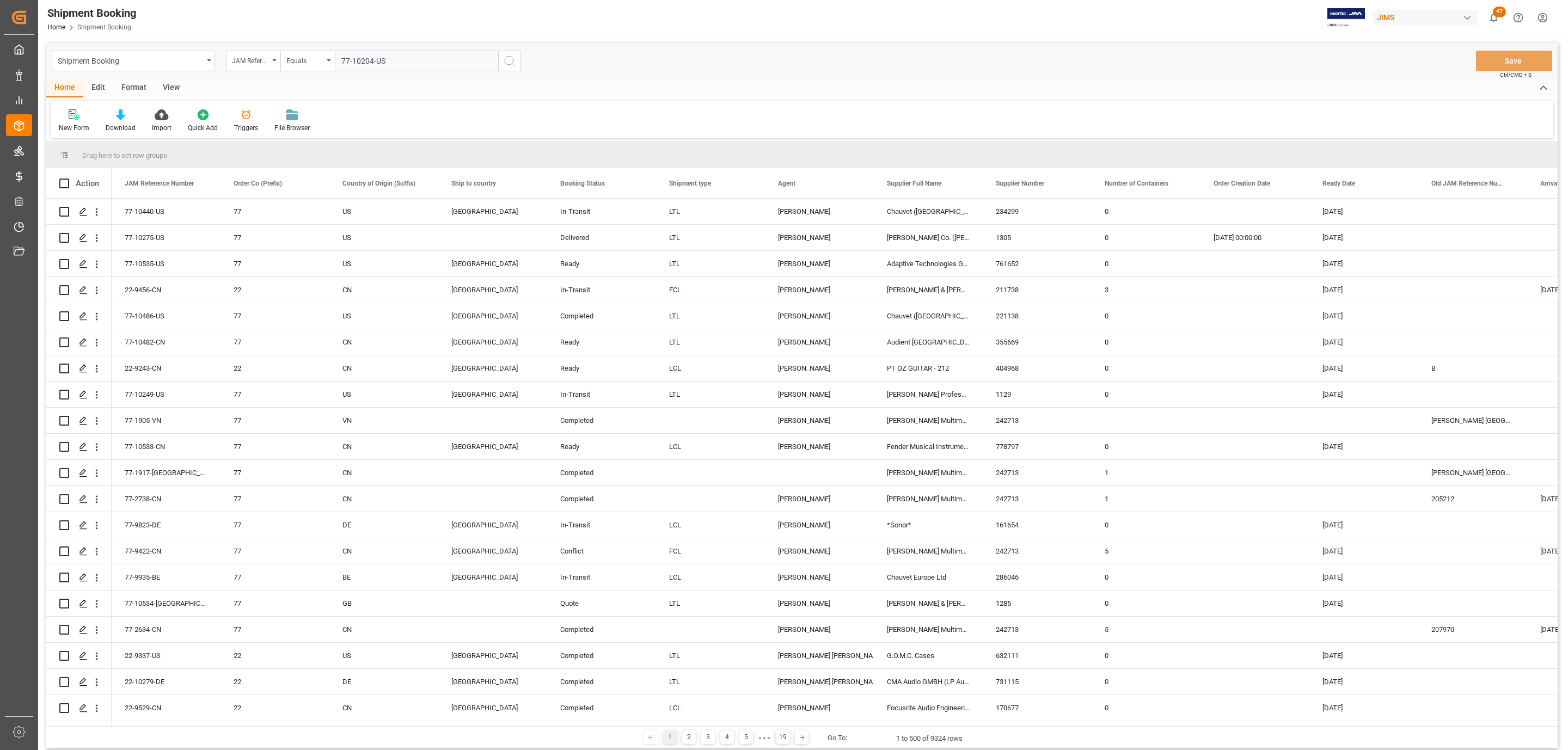
click at [500, 60] on button "search button" at bounding box center [510, 60] width 23 height 20
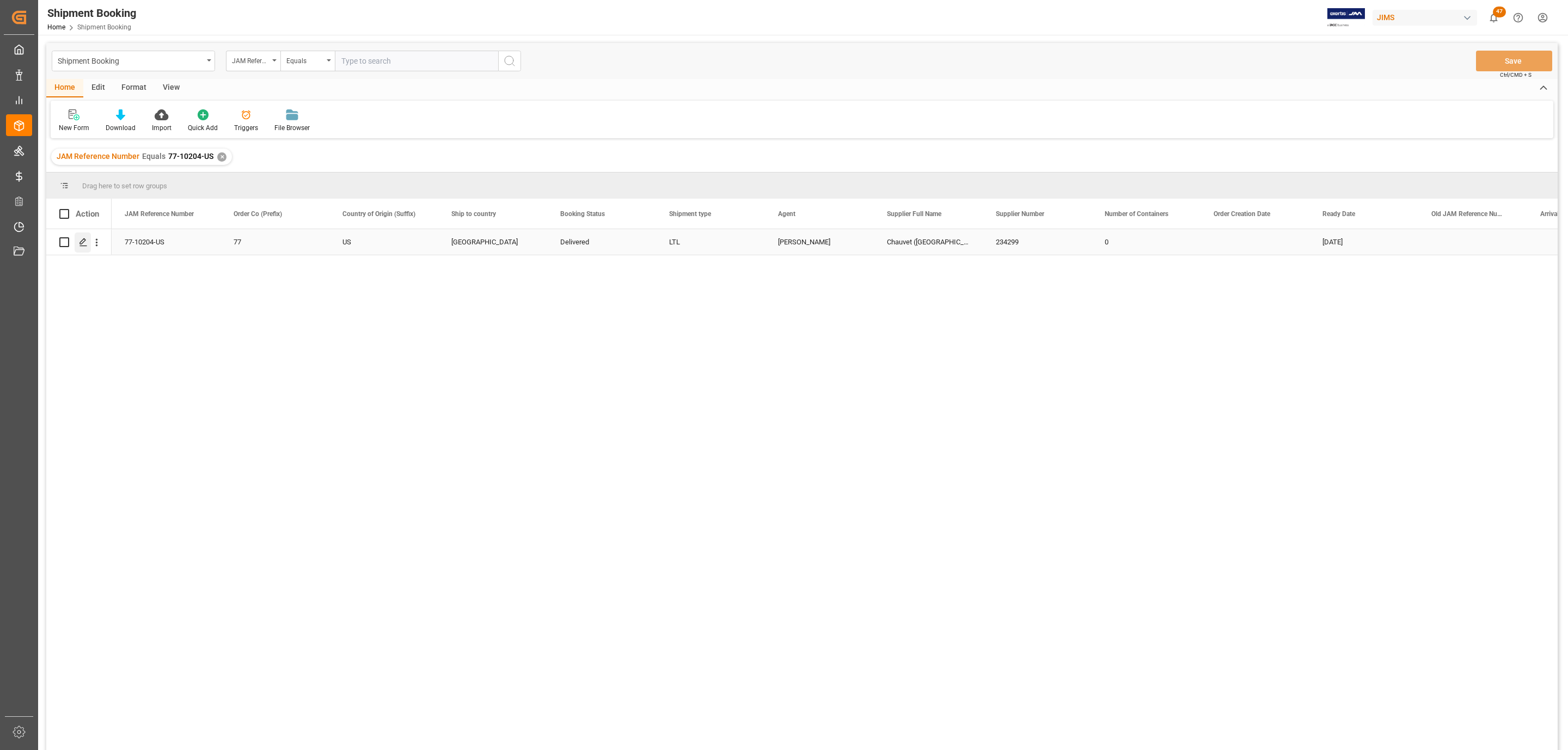
click at [86, 242] on icon "Press SPACE to select this row." at bounding box center [83, 242] width 9 height 9
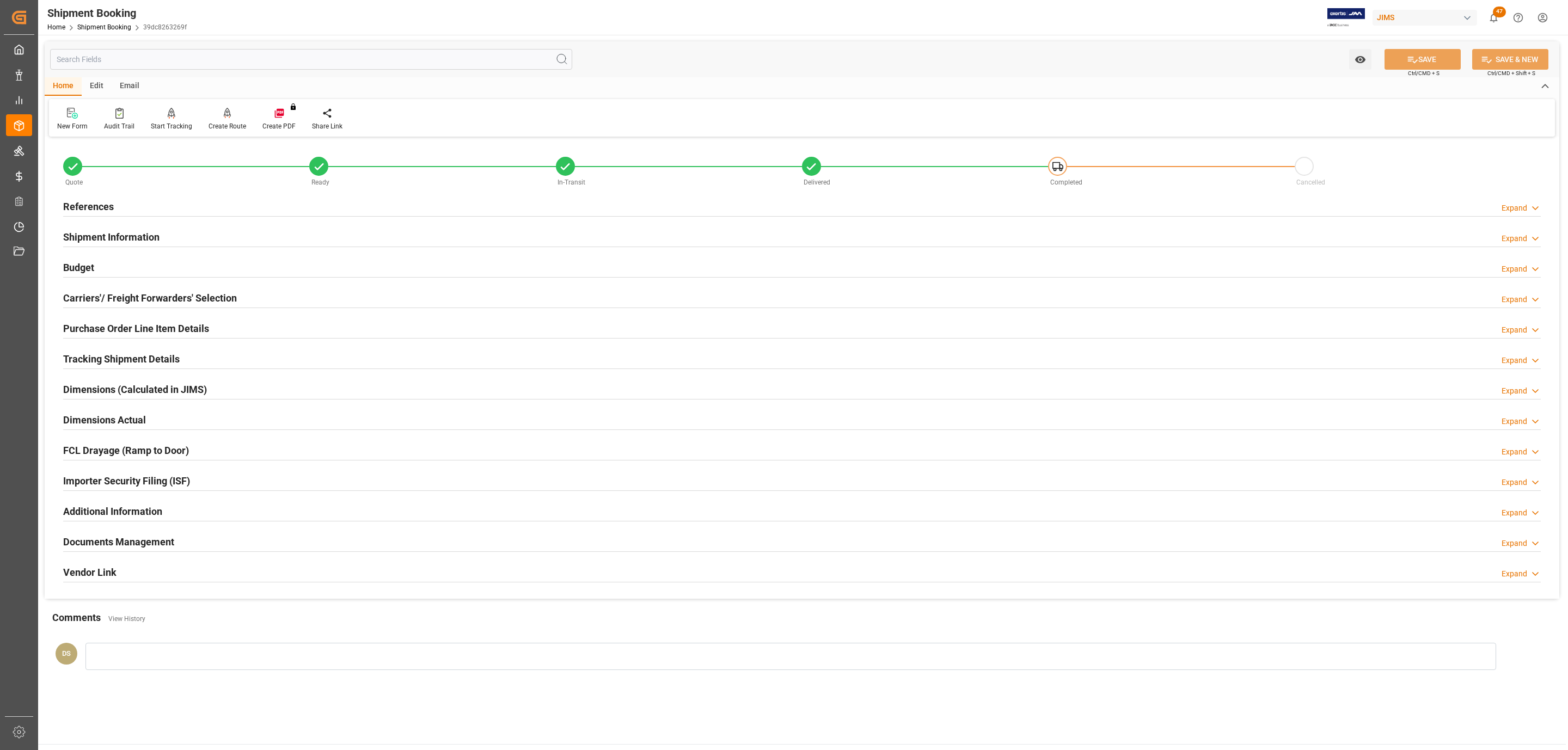
click at [105, 358] on h2 "Tracking Shipment Details" at bounding box center [121, 359] width 117 height 15
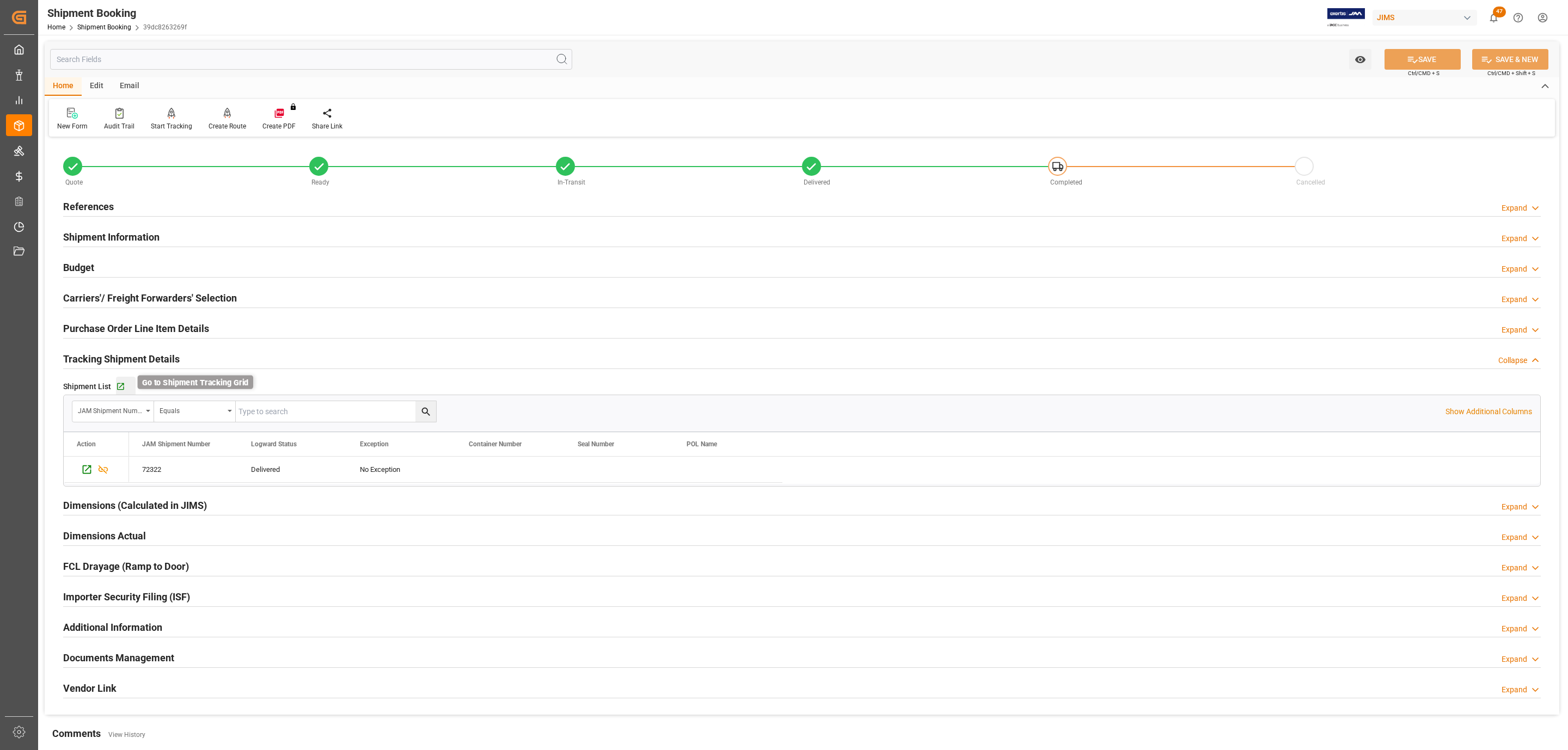
click at [117, 386] on icon "button" at bounding box center [120, 386] width 7 height 7
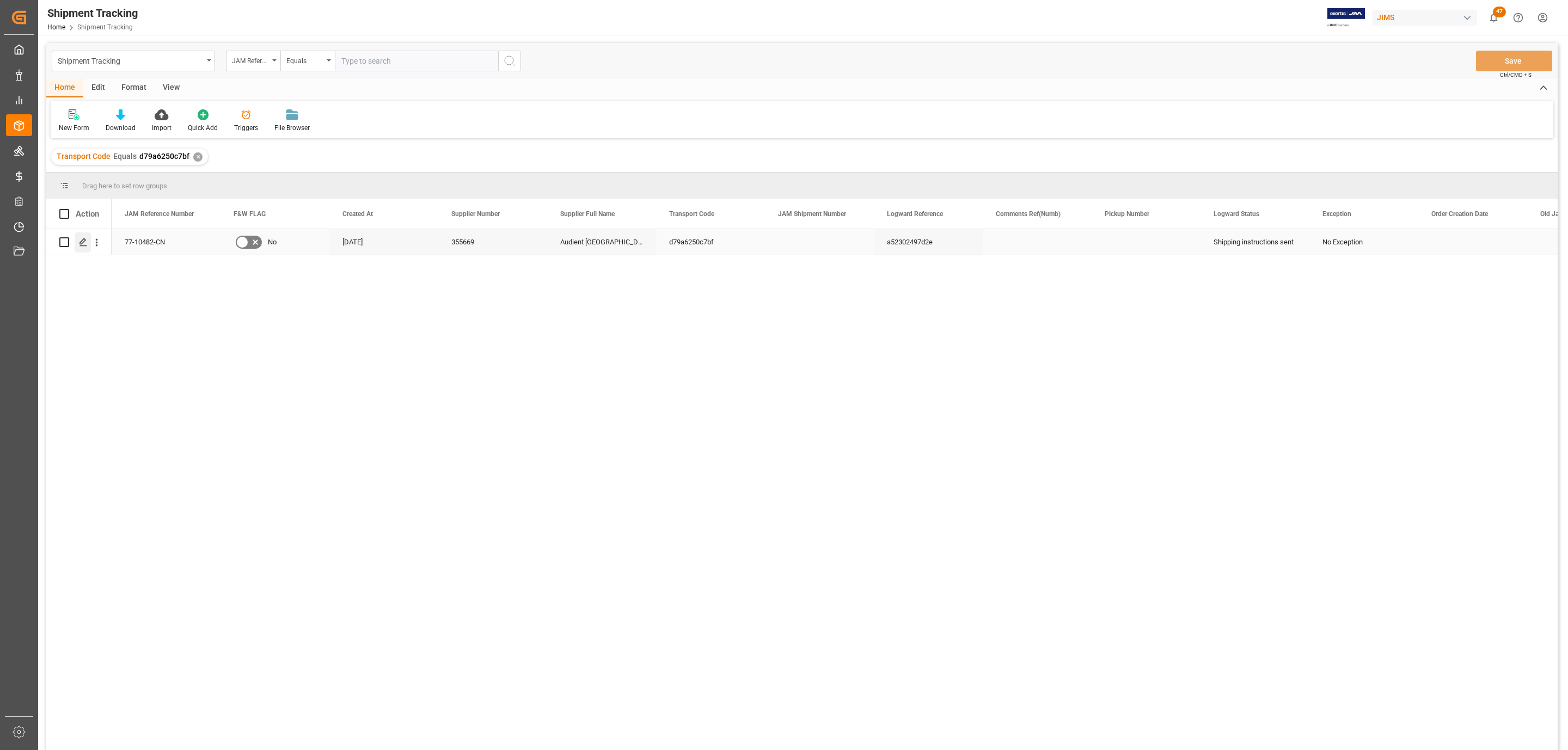
click at [82, 242] on icon "Press SPACE to select this row." at bounding box center [83, 242] width 9 height 9
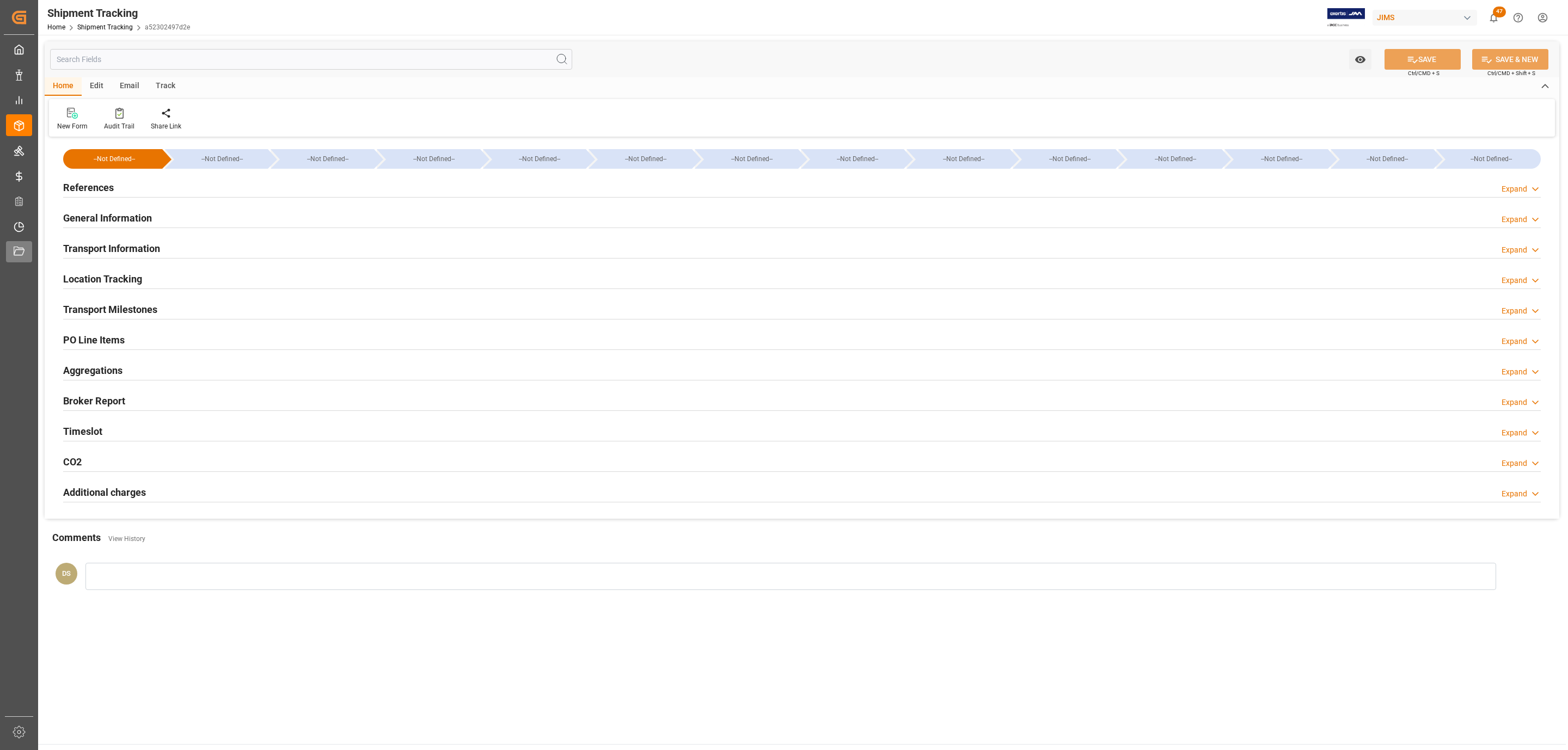
type input "77-10482-CN"
type input "355669"
type textarea "Audient [GEOGRAPHIC_DATA]"
type input "d79a6250c7bf"
type input "a52302497d2e"
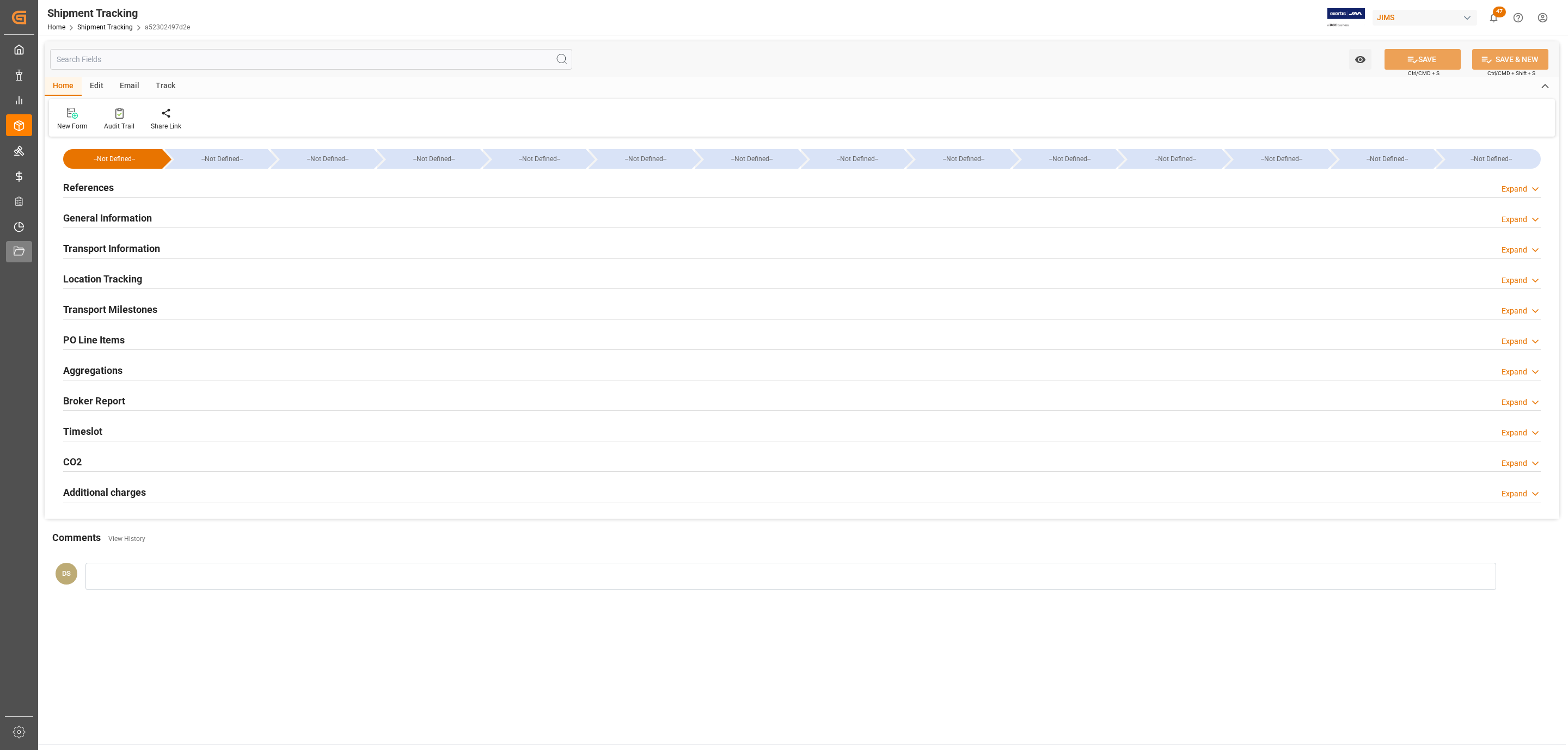
type input "[DATE]"
click at [172, 312] on div "Transport Milestones Expand" at bounding box center [802, 308] width 1477 height 20
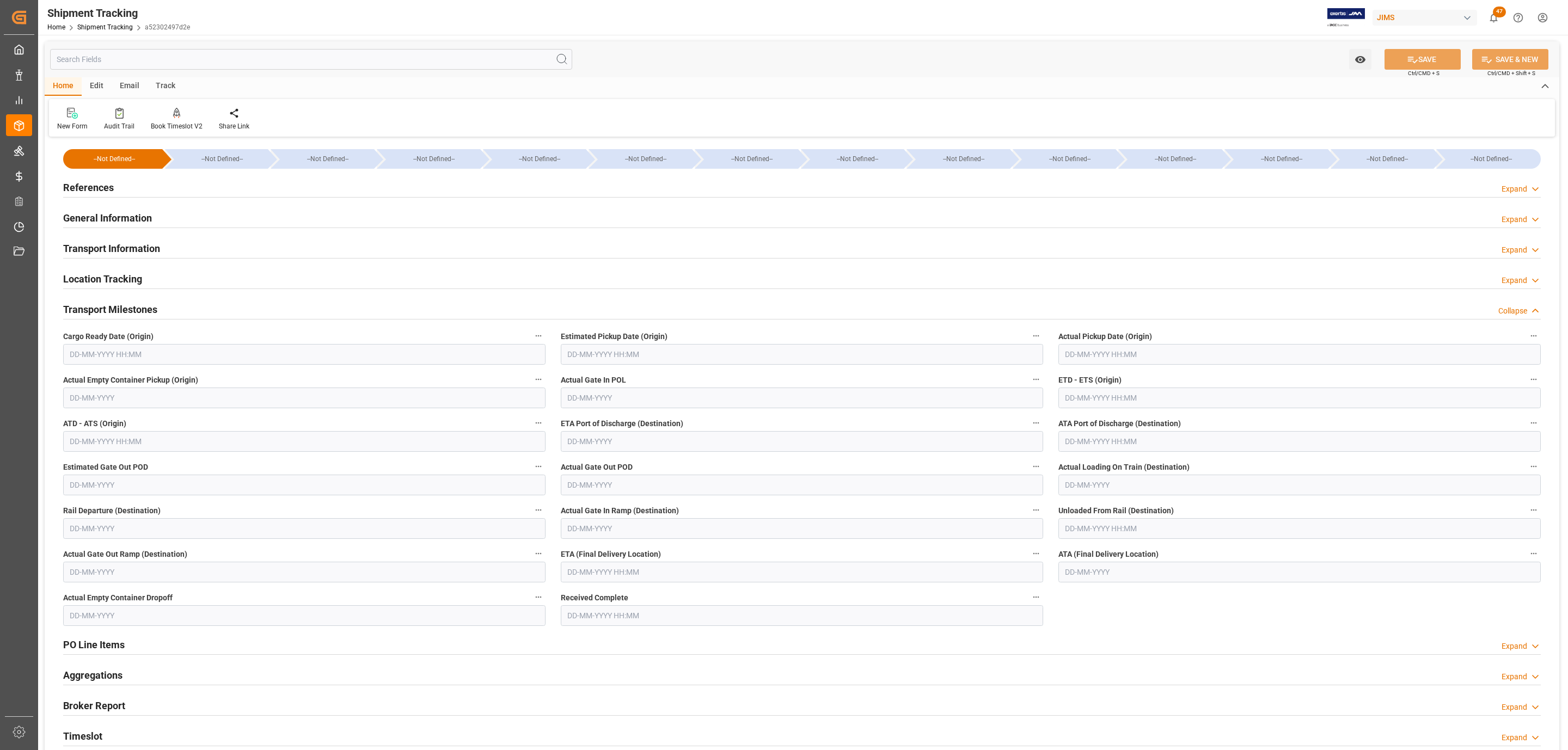
click at [136, 252] on h2 "Transport Information" at bounding box center [111, 248] width 97 height 15
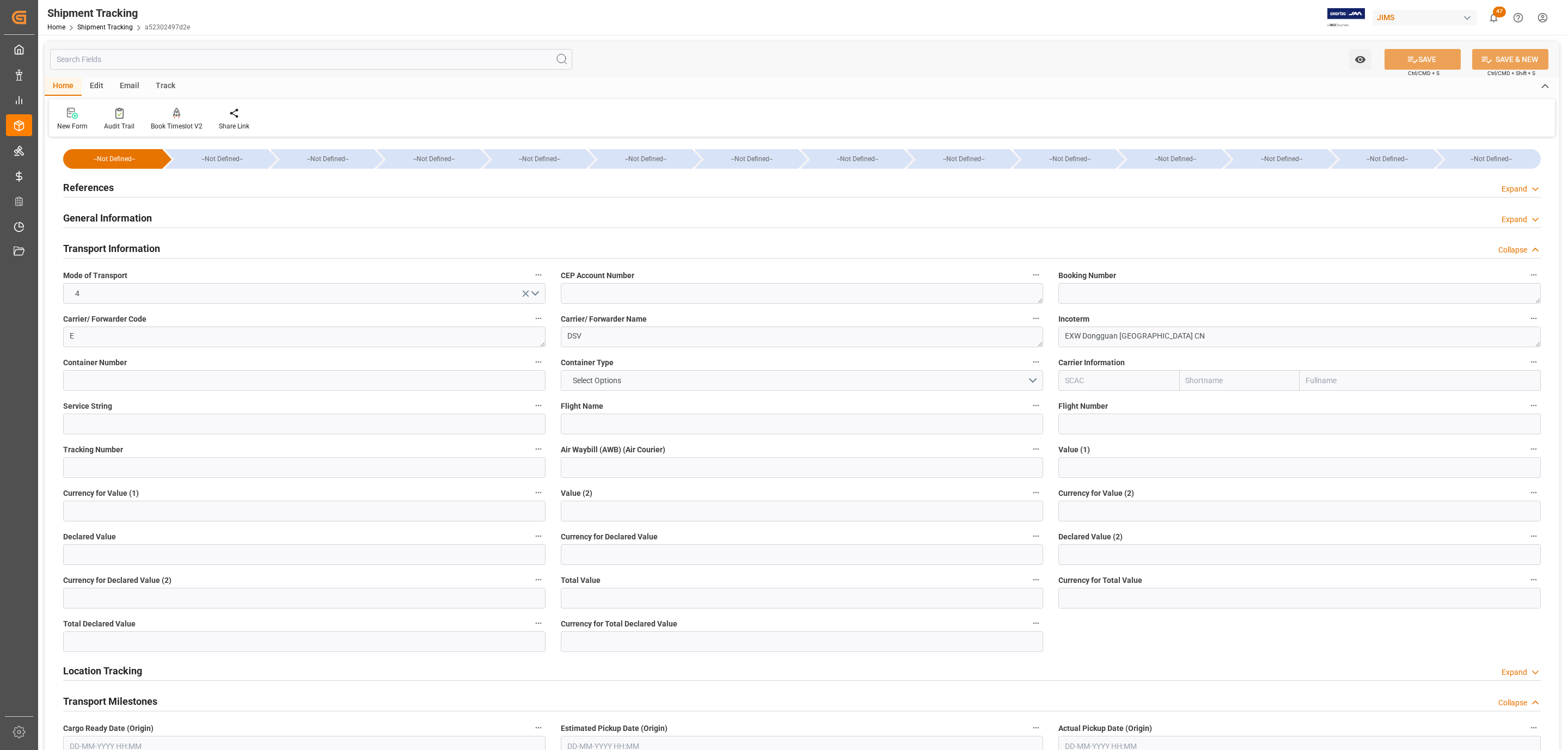
click at [136, 252] on h2 "Transport Information" at bounding box center [111, 248] width 97 height 15
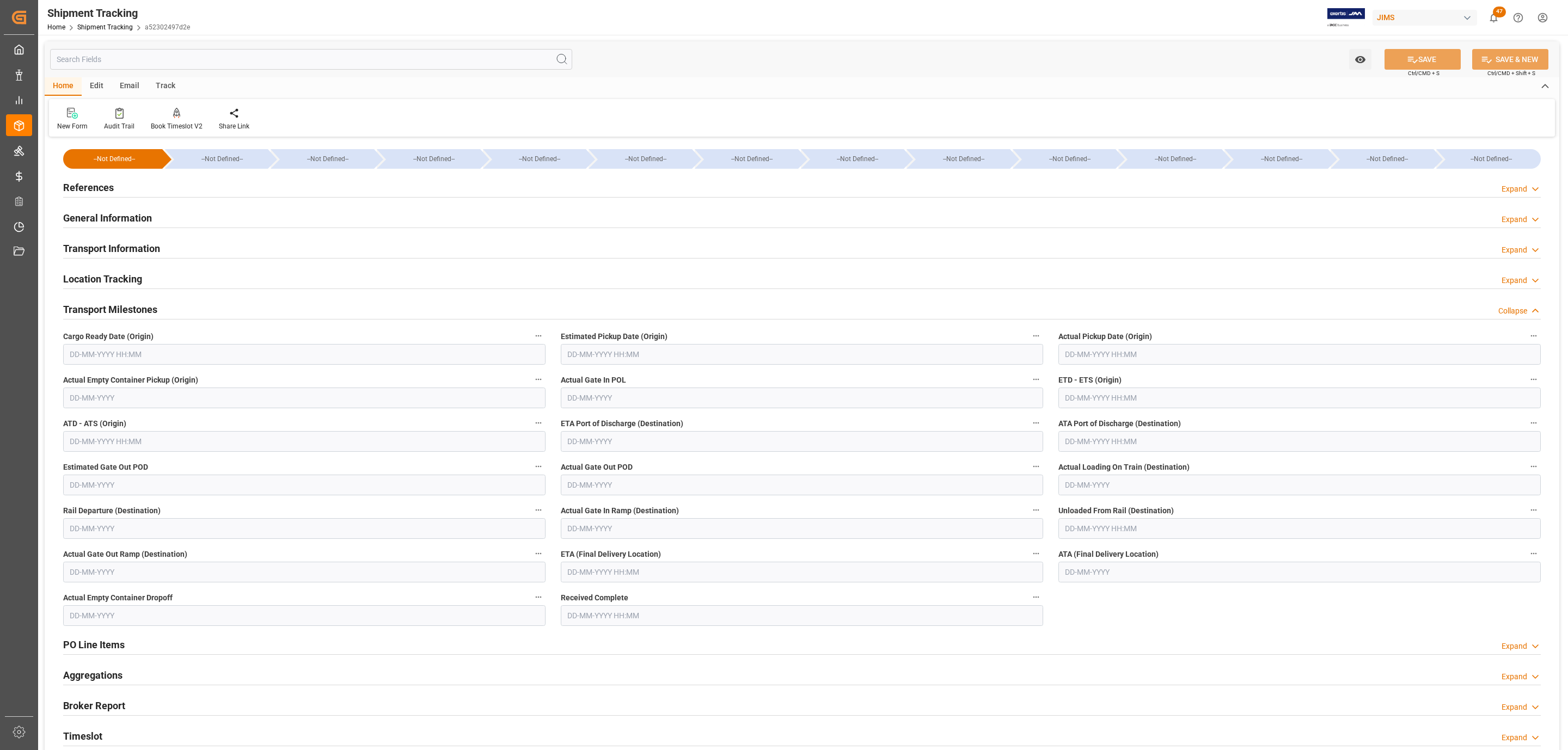
click at [115, 190] on div "References Expand" at bounding box center [802, 186] width 1477 height 20
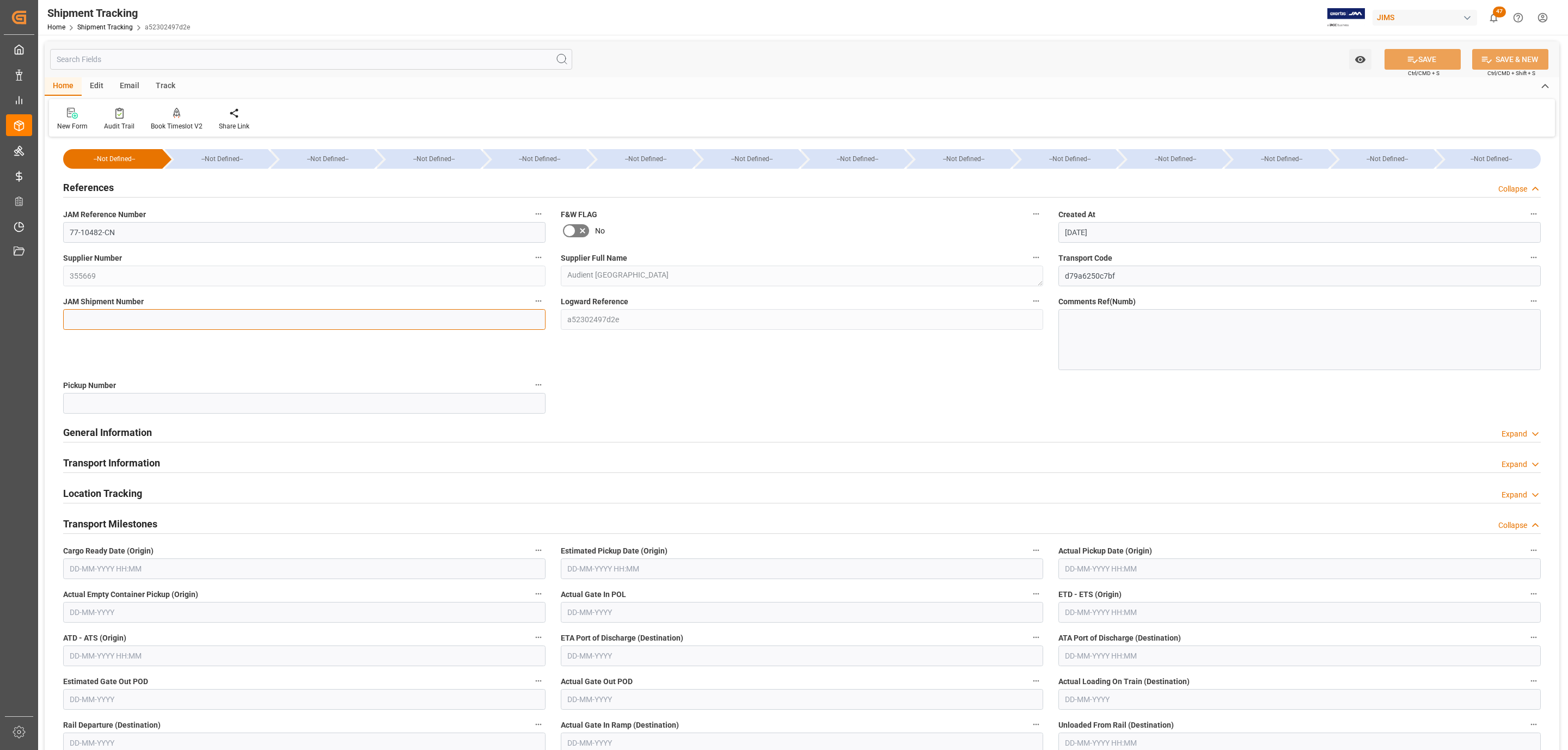
click at [99, 315] on input at bounding box center [304, 319] width 482 height 20
paste input "72533"
type input "72533"
click at [1417, 59] on button "SAVE" at bounding box center [1422, 59] width 76 height 20
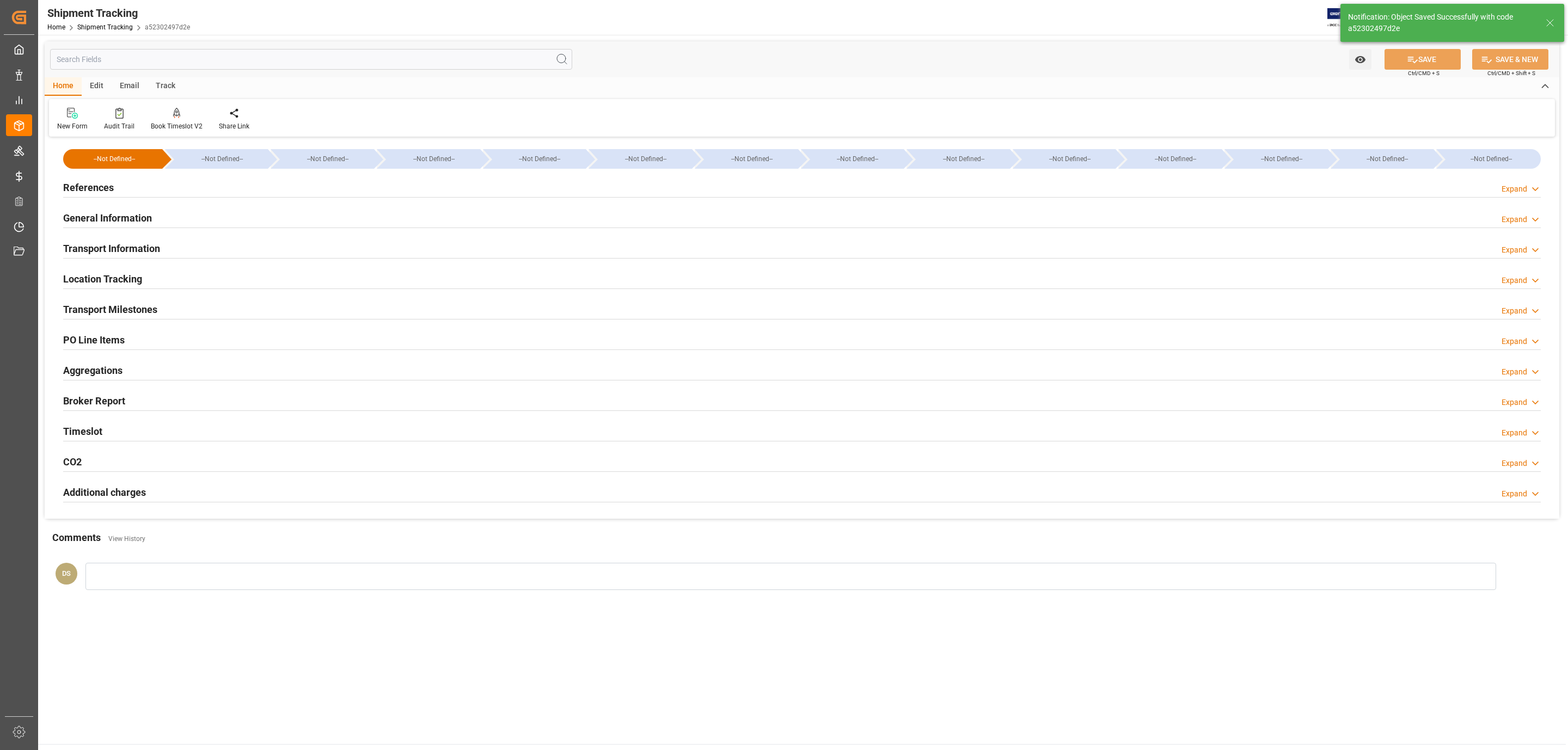
click at [133, 310] on h2 "Transport Milestones" at bounding box center [109, 310] width 94 height 15
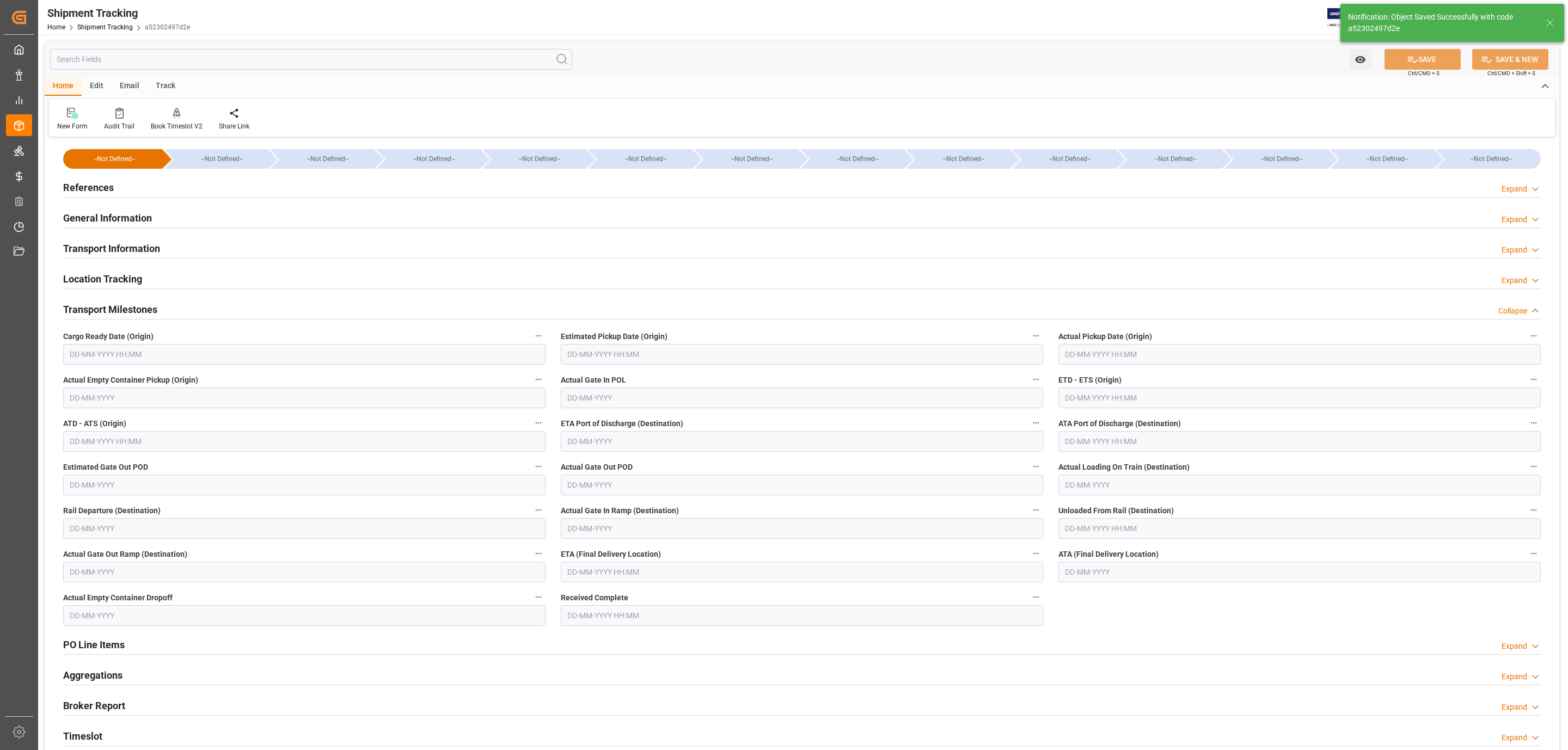
click at [118, 348] on input "text" at bounding box center [304, 354] width 482 height 20
click at [87, 417] on div "28 29 30 31 1 2 3" at bounding box center [141, 422] width 149 height 21
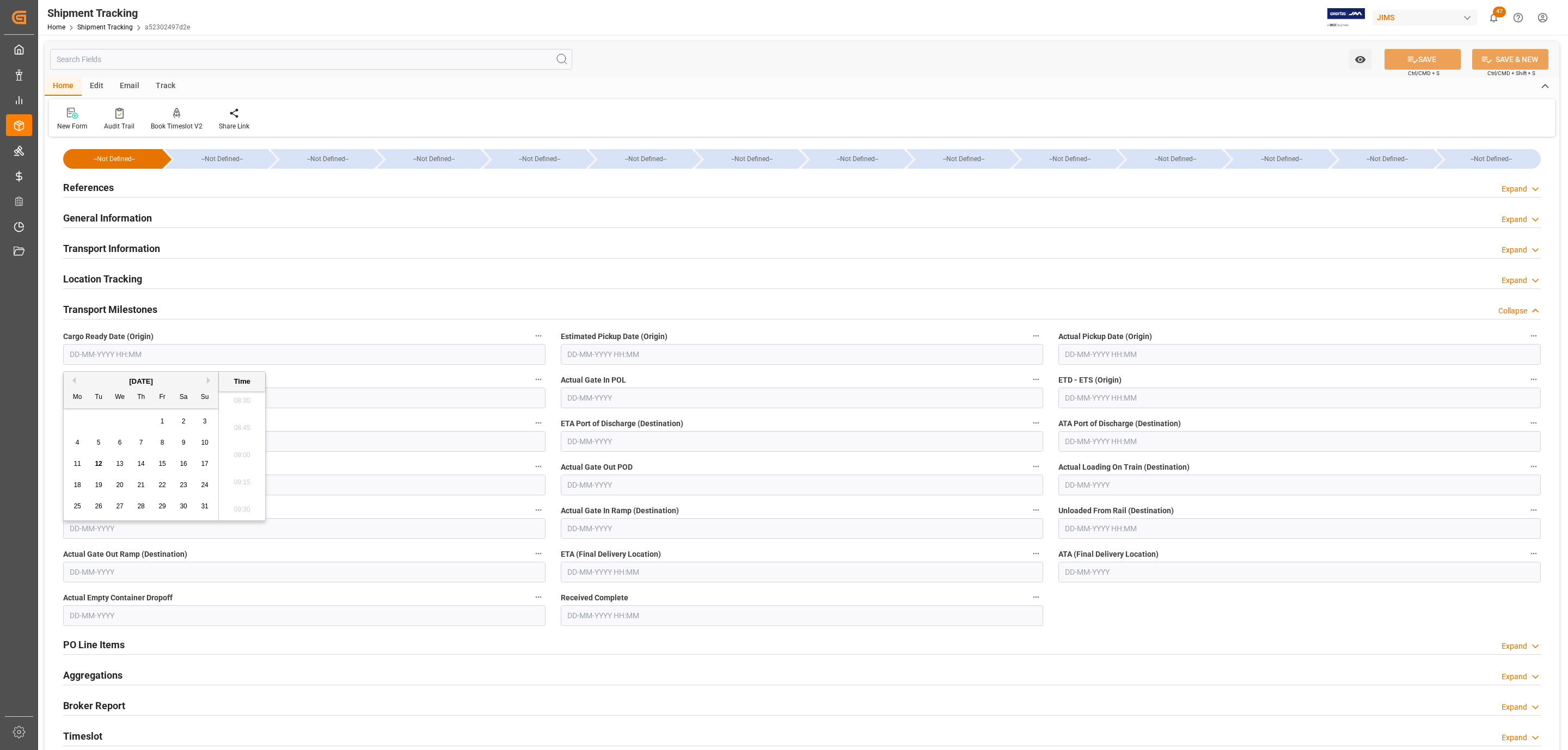
click at [140, 446] on span "7" at bounding box center [141, 442] width 4 height 7
type input "07-08-2025 00:00"
click at [621, 358] on input "text" at bounding box center [802, 354] width 482 height 20
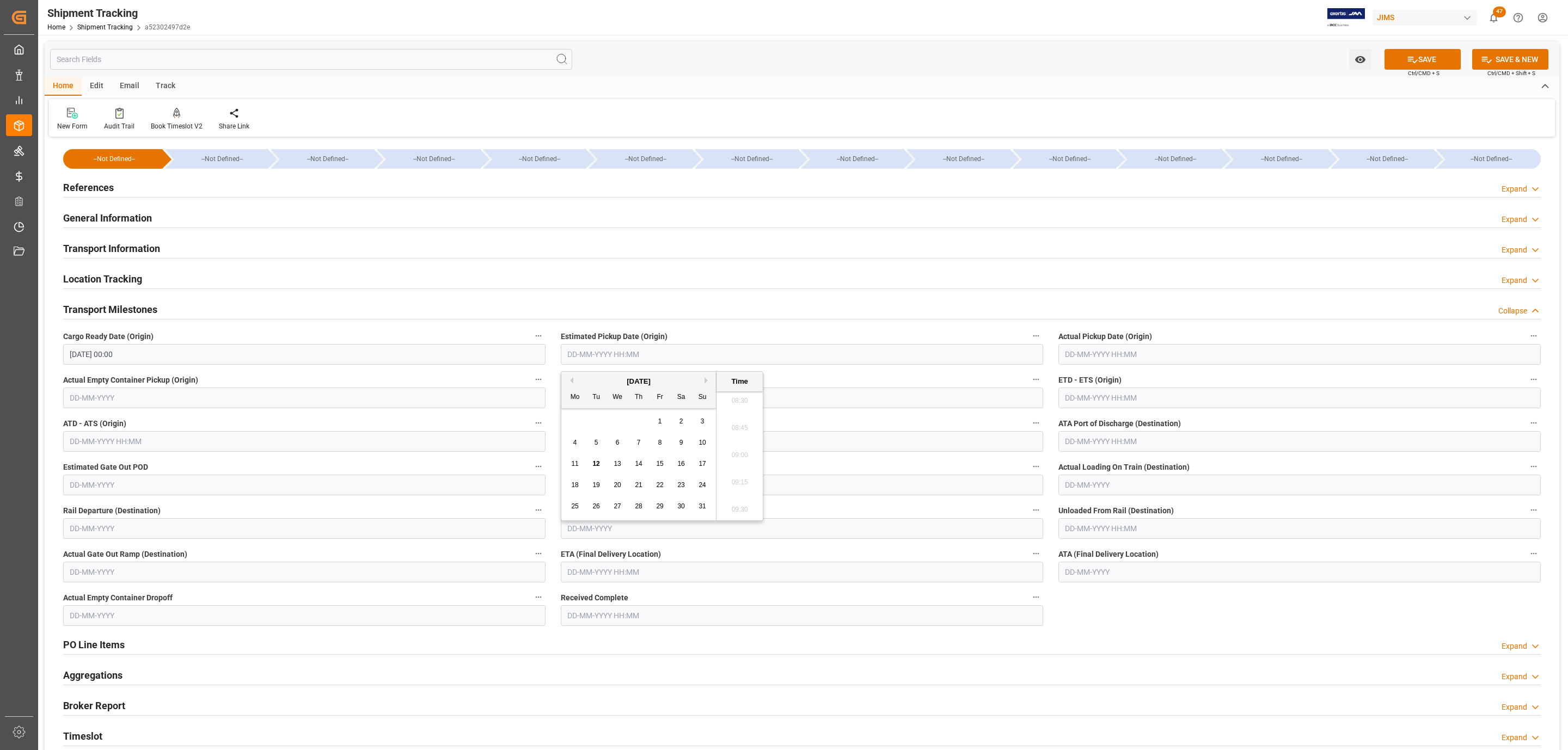
click at [635, 462] on span "14" at bounding box center [638, 463] width 7 height 7
type input "14-08-2025 00:00"
click at [601, 570] on input "text" at bounding box center [802, 572] width 482 height 20
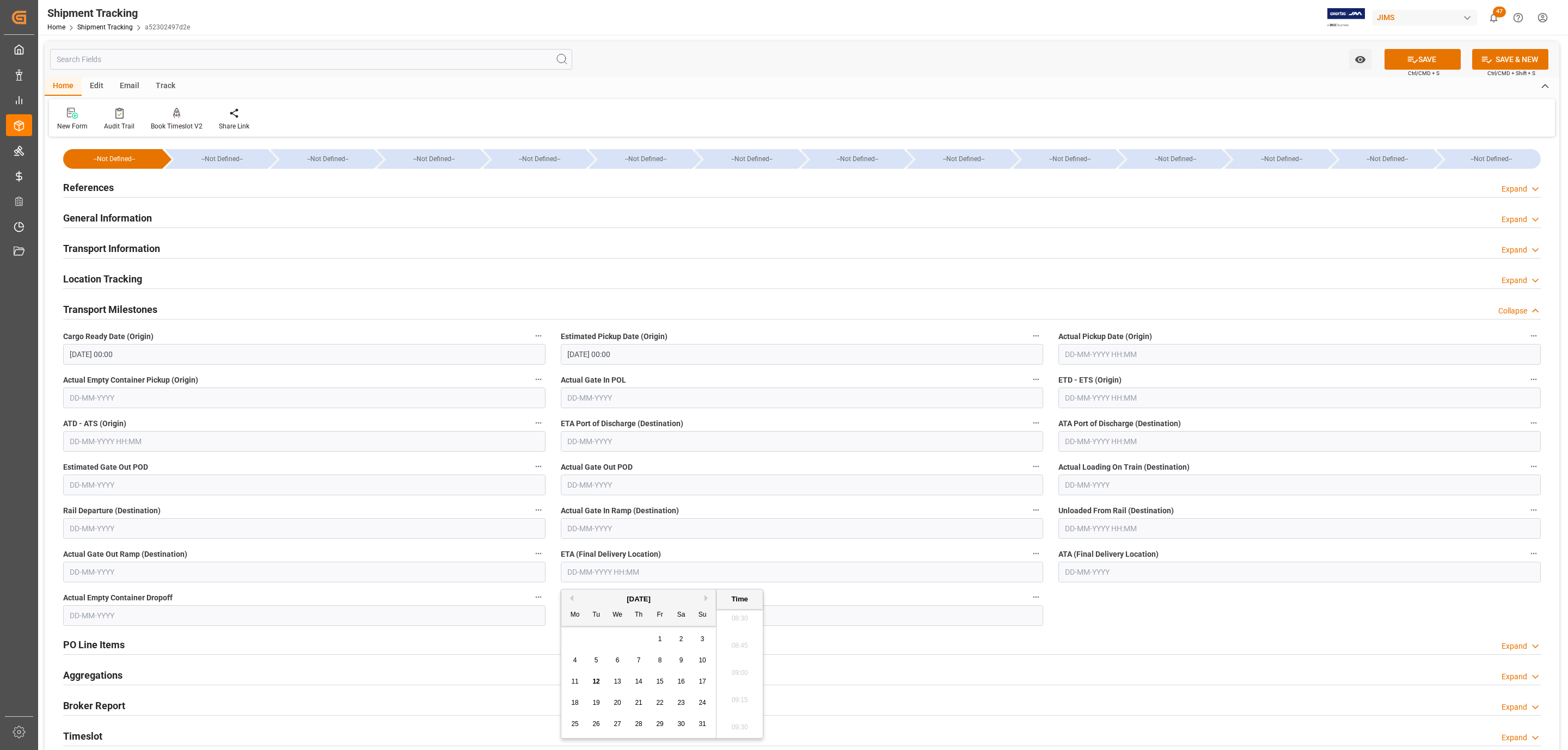
click at [575, 724] on span "25" at bounding box center [574, 723] width 7 height 7
type input "25-08-2025 00:00"
click at [1435, 55] on button "SAVE" at bounding box center [1422, 59] width 76 height 20
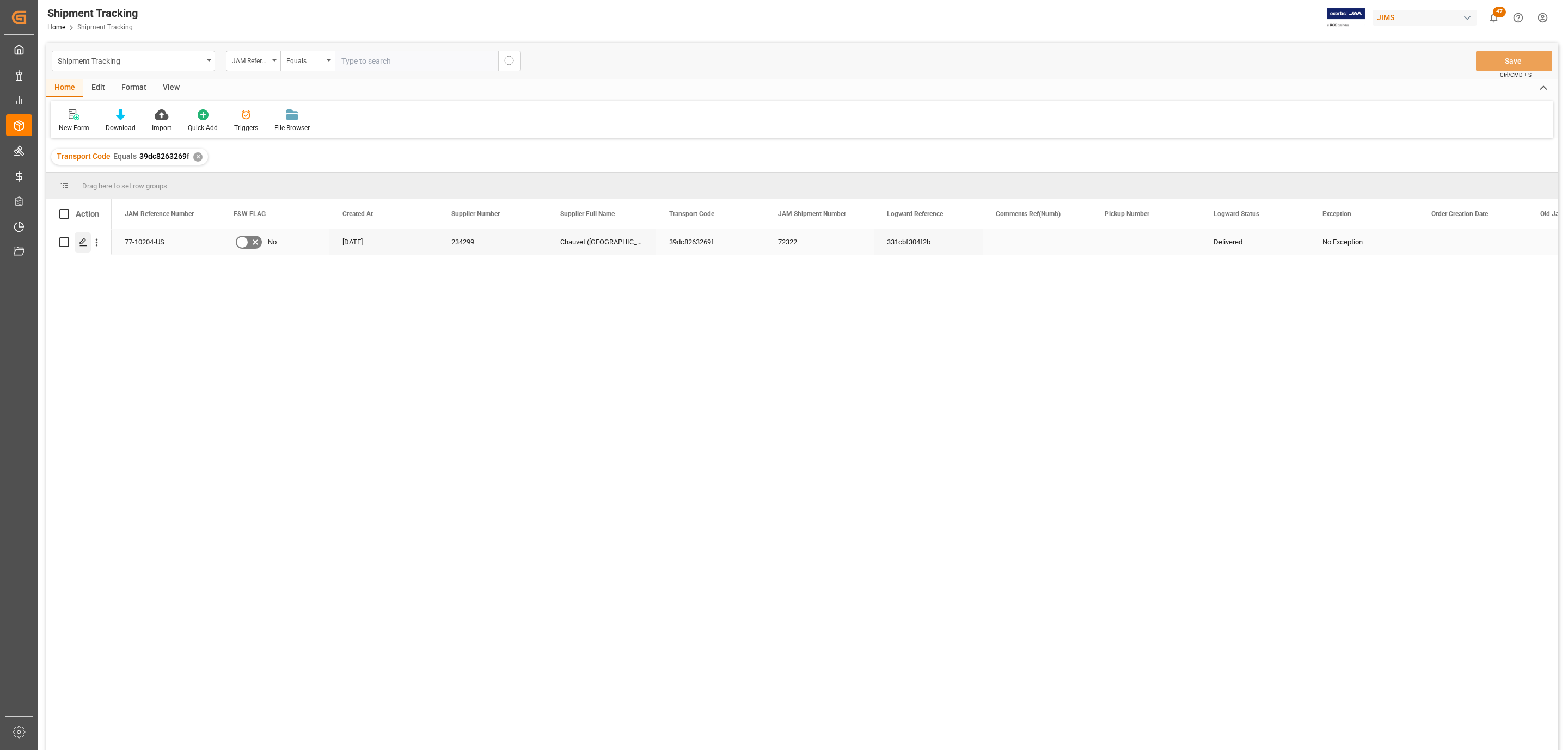
click at [83, 245] on icon "Press SPACE to select this row." at bounding box center [83, 242] width 9 height 9
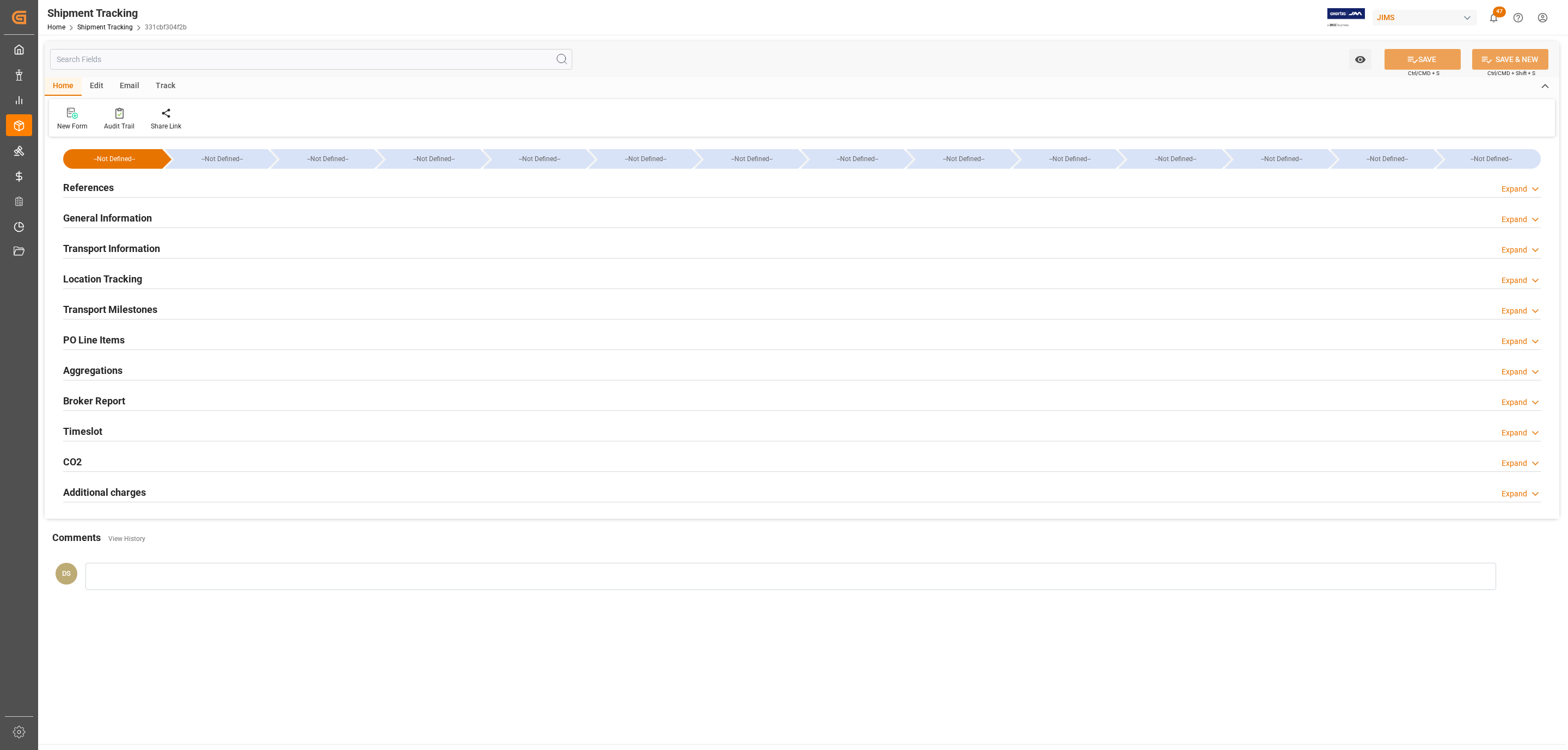
type input "[DATE] 06:00"
type input "[DATE] 12:59"
click at [88, 243] on h2 "Transport Information" at bounding box center [111, 248] width 97 height 15
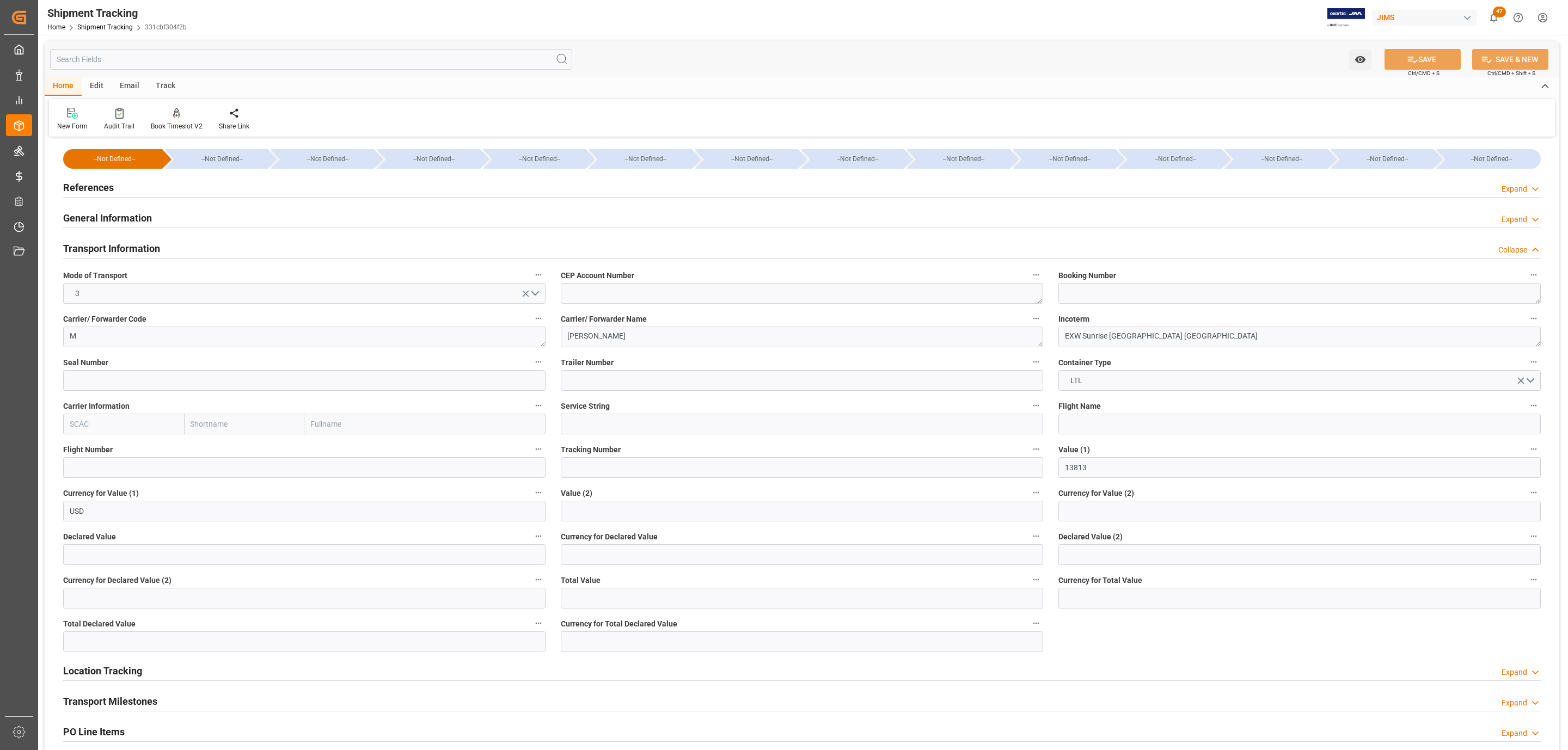
click at [88, 243] on h2 "Transport Information" at bounding box center [111, 248] width 97 height 15
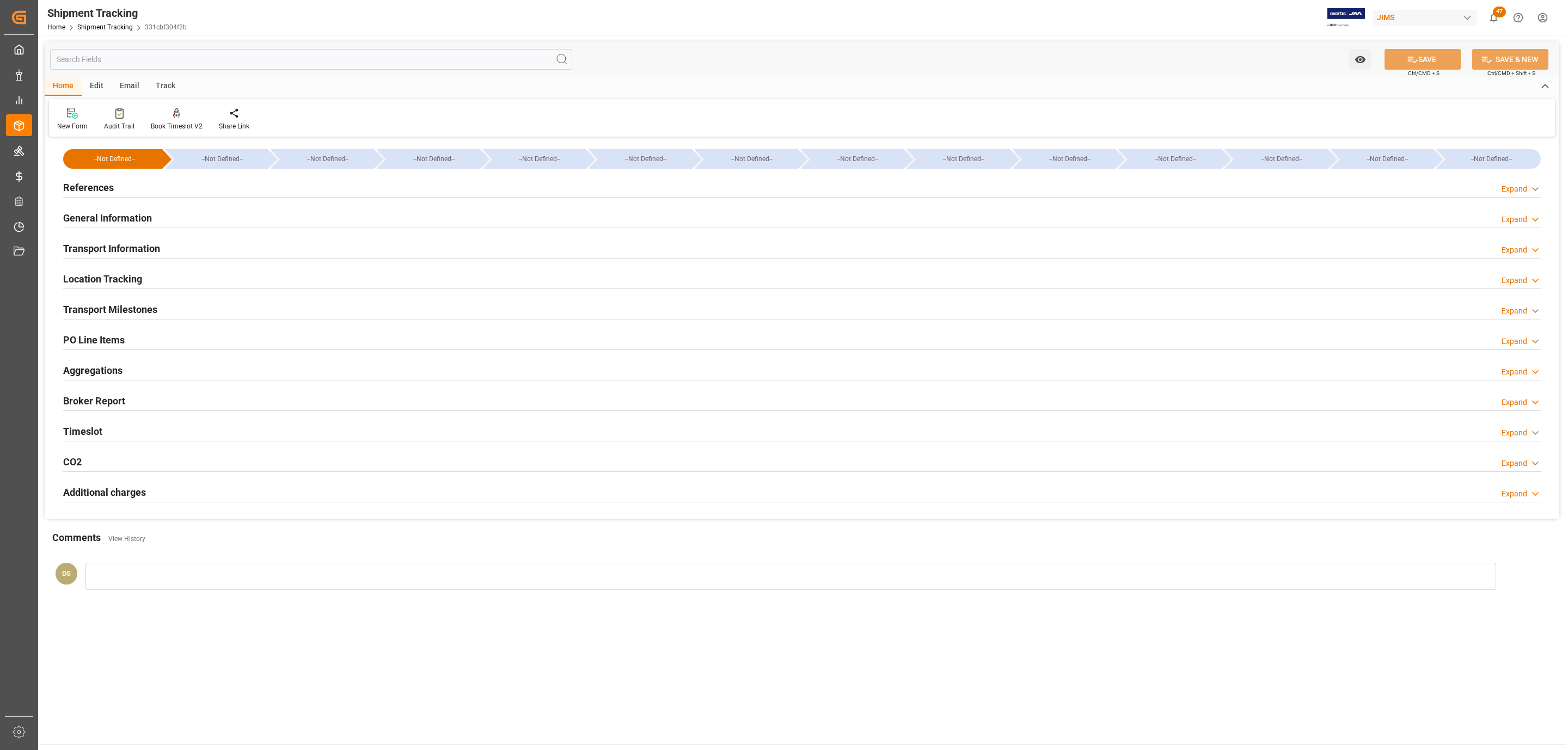
click at [100, 430] on h2 "Timeslot" at bounding box center [83, 431] width 39 height 15
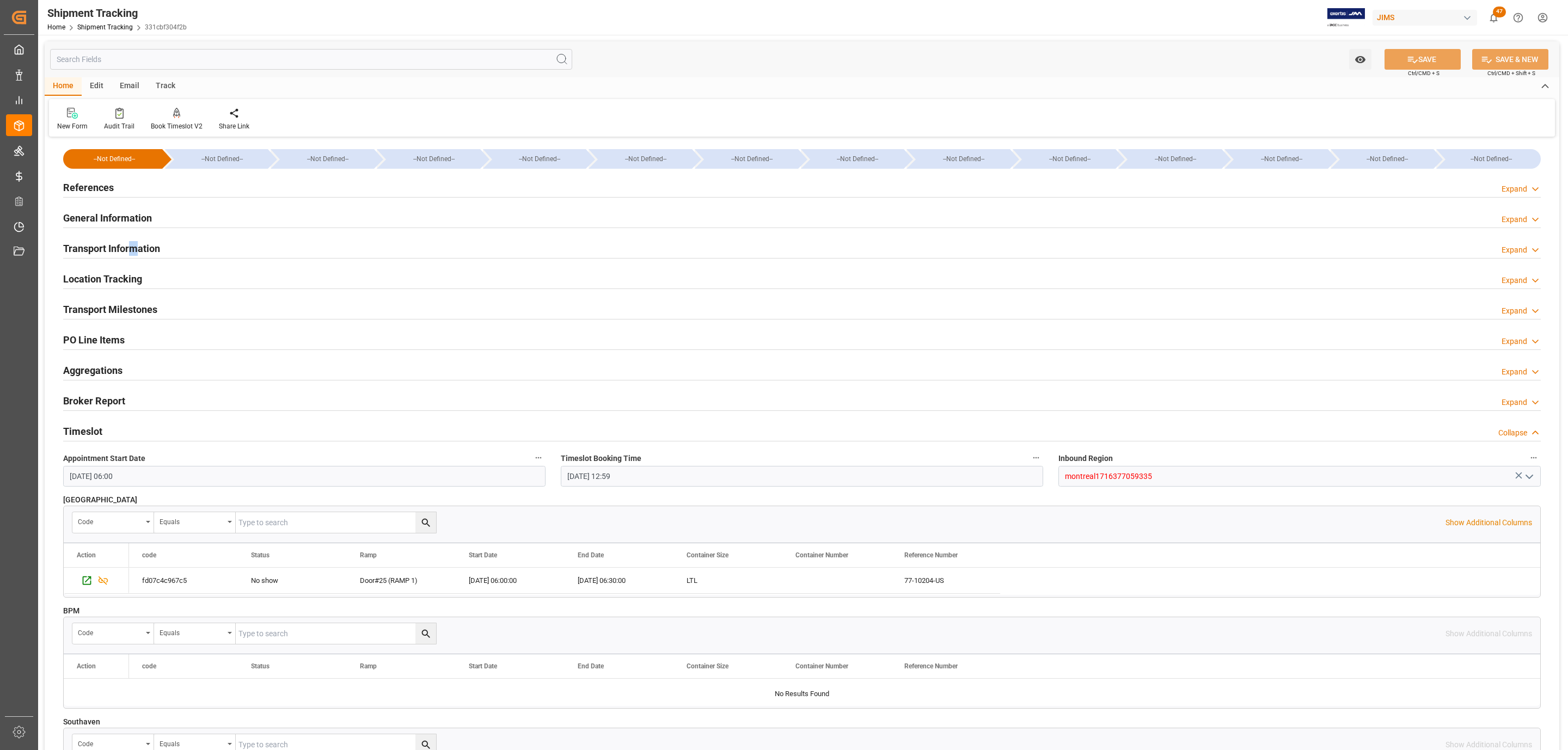
click at [135, 247] on h2 "Transport Information" at bounding box center [111, 248] width 97 height 15
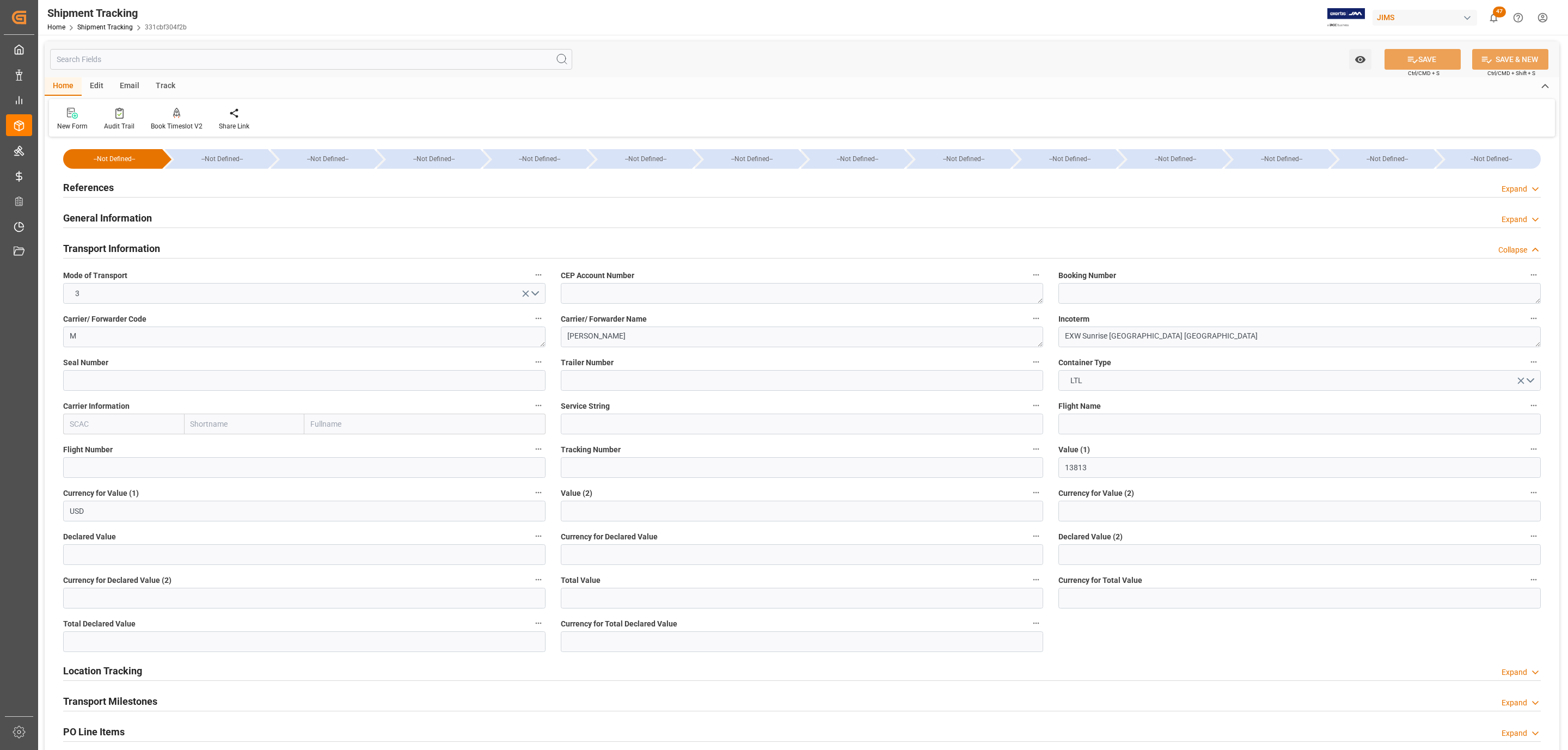
click at [116, 189] on div "References Expand" at bounding box center [802, 186] width 1477 height 20
